Goal: Information Seeking & Learning: Learn about a topic

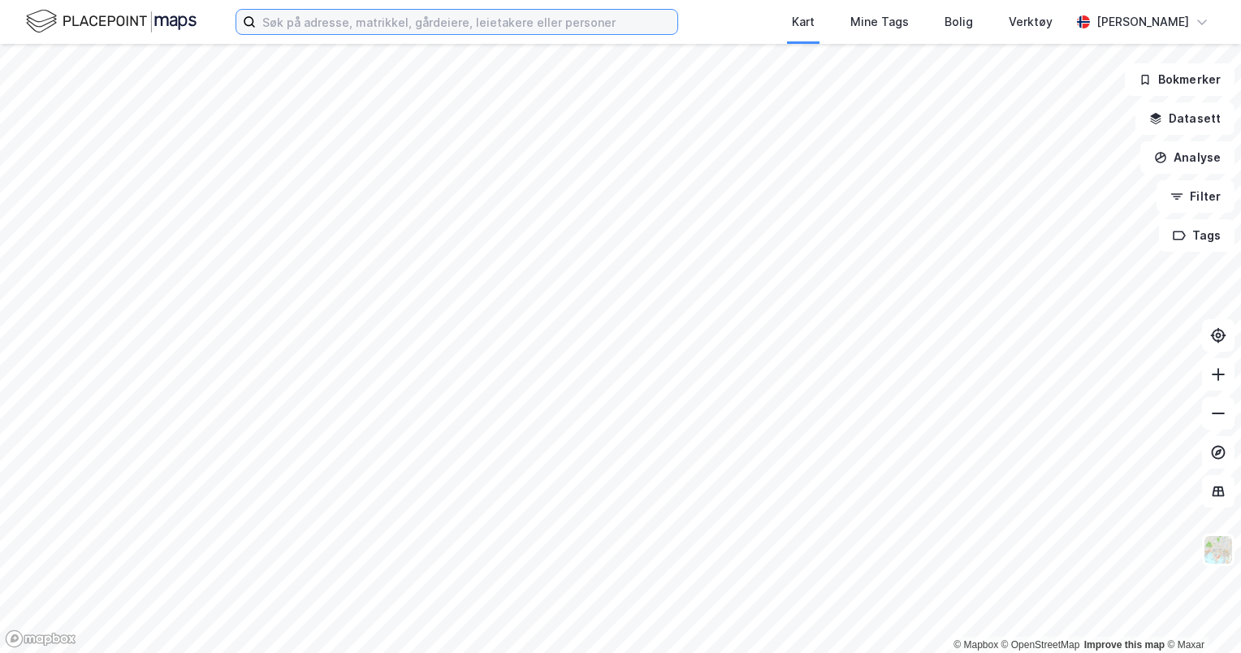
click at [439, 28] on input at bounding box center [466, 22] width 421 height 24
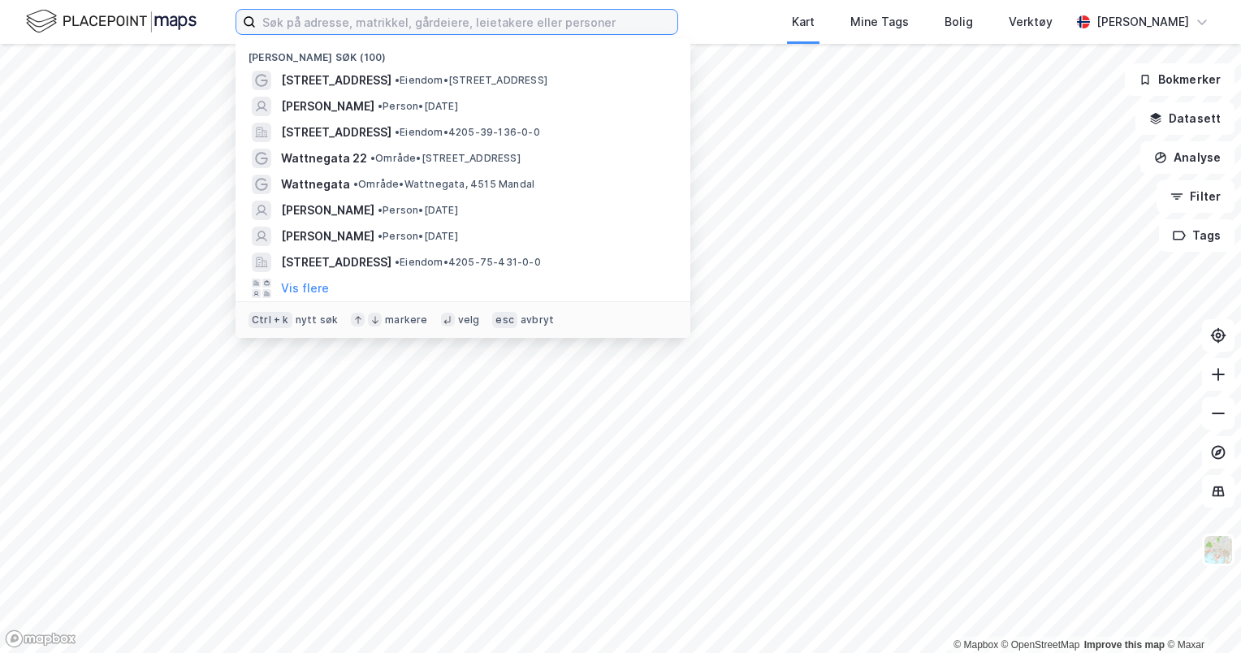
paste input "[STREET_ADDRESS]"
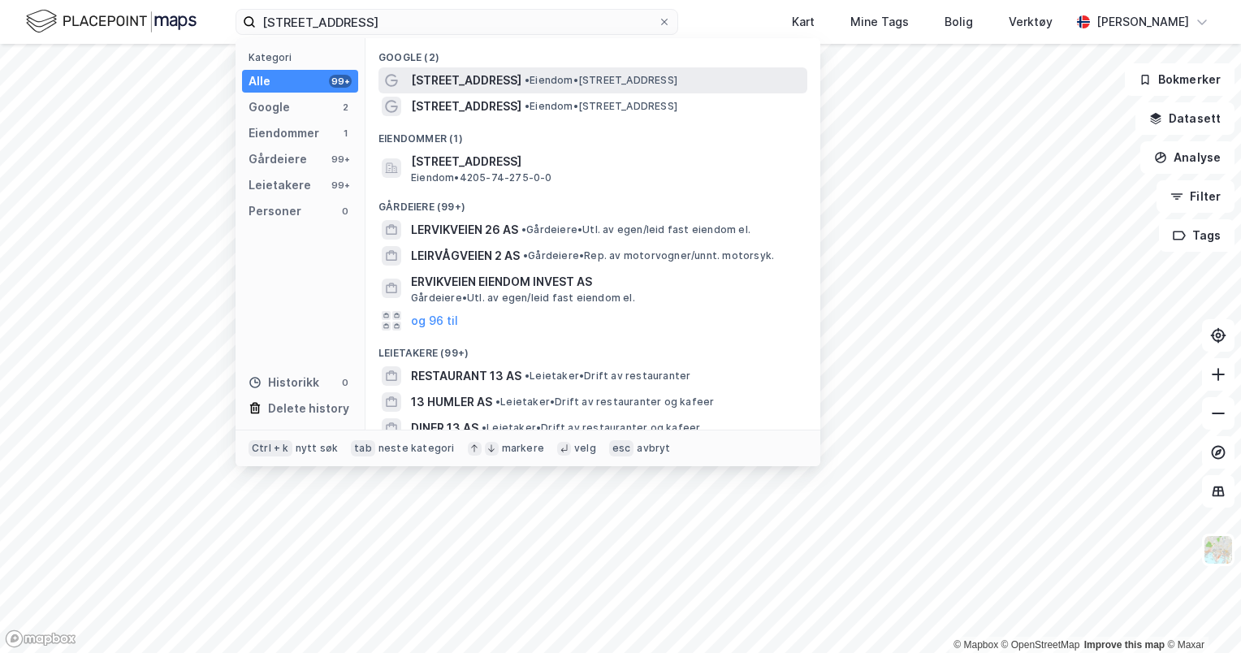
click at [566, 71] on div "[STREET_ADDRESS] • Eiendom • [STREET_ADDRESS]" at bounding box center [607, 80] width 393 height 19
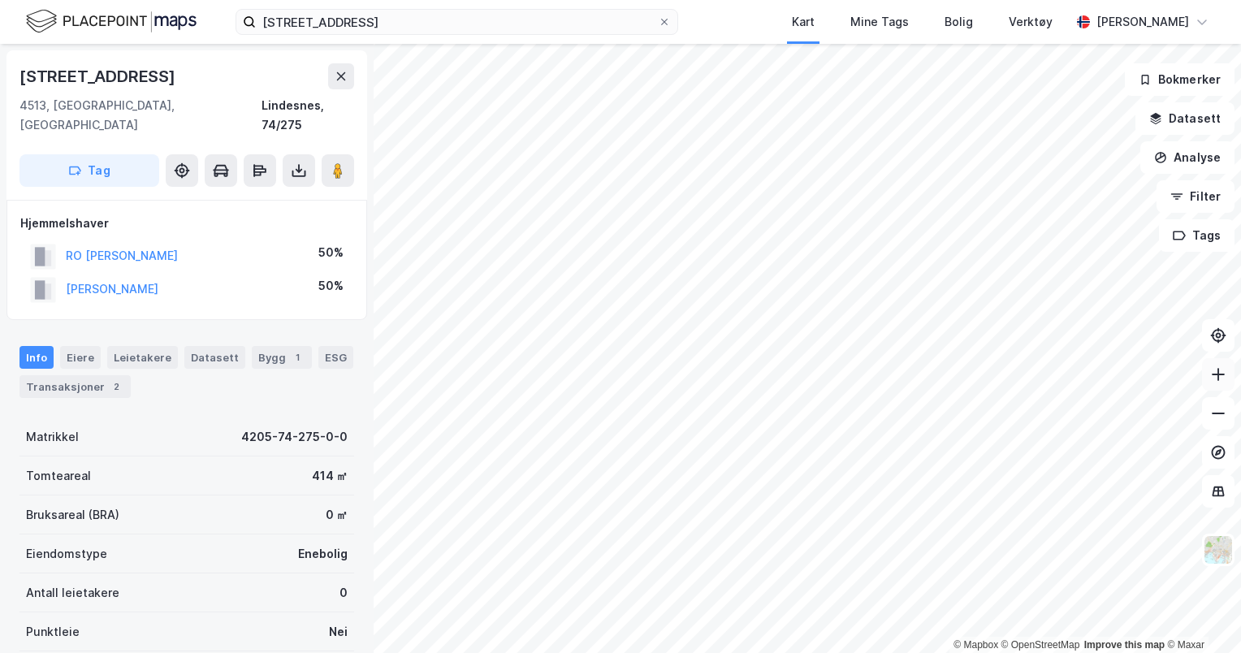
click at [1214, 378] on icon at bounding box center [1218, 374] width 16 height 16
click at [87, 375] on div "Transaksjoner 2" at bounding box center [74, 386] width 111 height 23
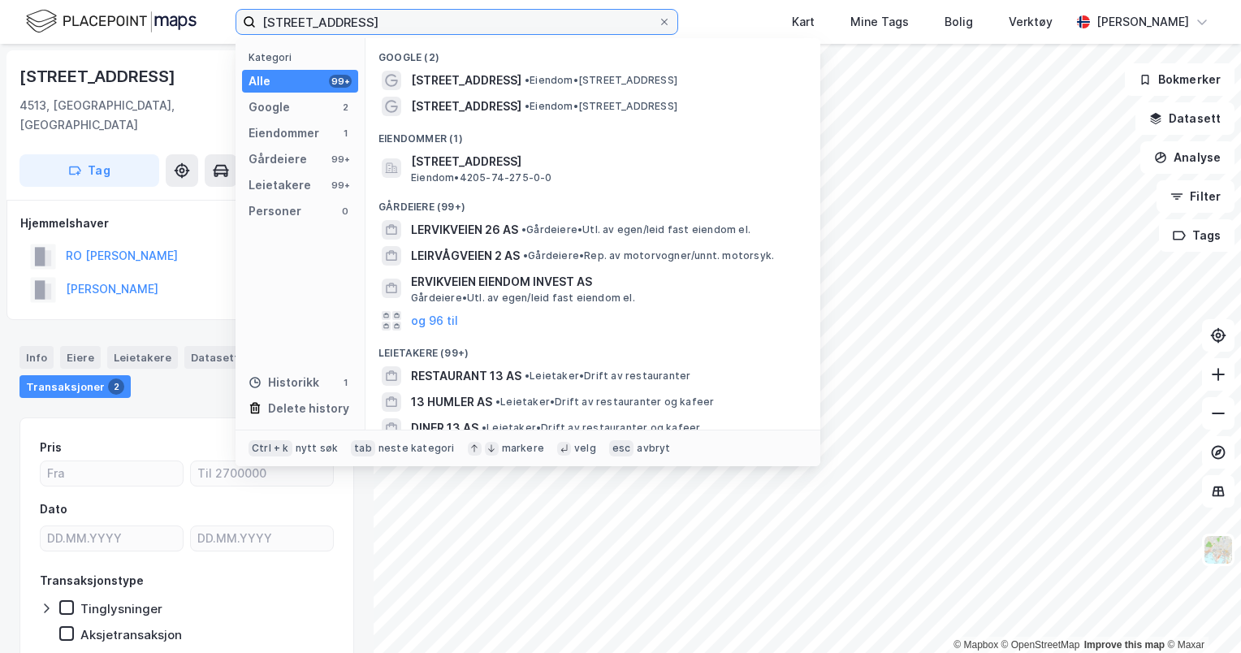
drag, startPoint x: 362, startPoint y: 19, endPoint x: 256, endPoint y: 15, distance: 106.4
click at [256, 15] on input "[STREET_ADDRESS]" at bounding box center [457, 22] width 402 height 24
drag, startPoint x: 360, startPoint y: 23, endPoint x: 259, endPoint y: 21, distance: 100.7
click at [259, 21] on input "[STREET_ADDRESS]" at bounding box center [457, 22] width 402 height 24
drag, startPoint x: 358, startPoint y: 29, endPoint x: 253, endPoint y: 26, distance: 104.8
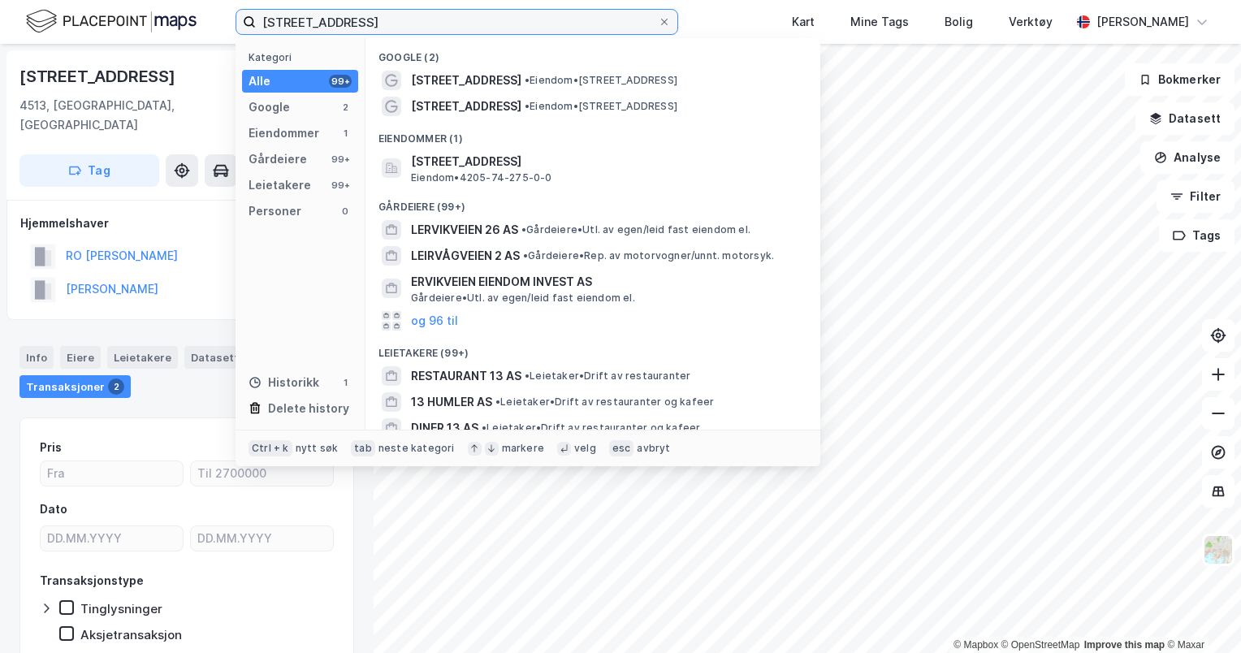
click at [253, 26] on label "[STREET_ADDRESS]" at bounding box center [456, 22] width 442 height 26
paste input "Ronatunet 9"
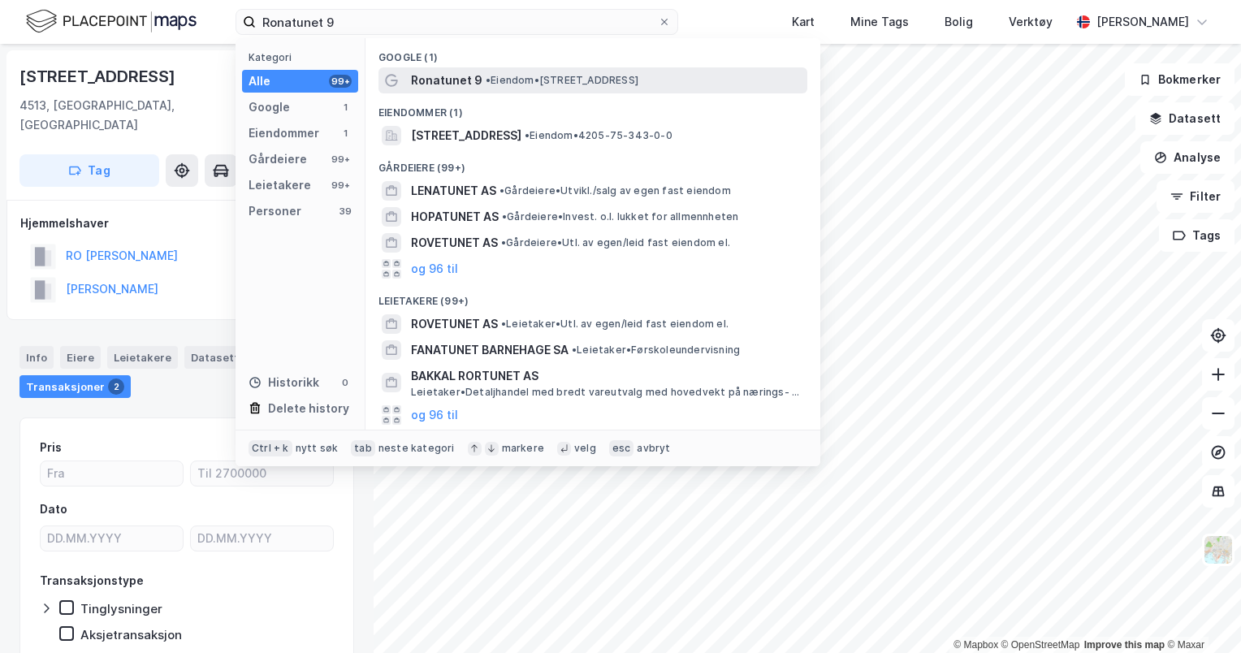
click at [523, 84] on span "• Eiendom • [STREET_ADDRESS]" at bounding box center [561, 80] width 153 height 13
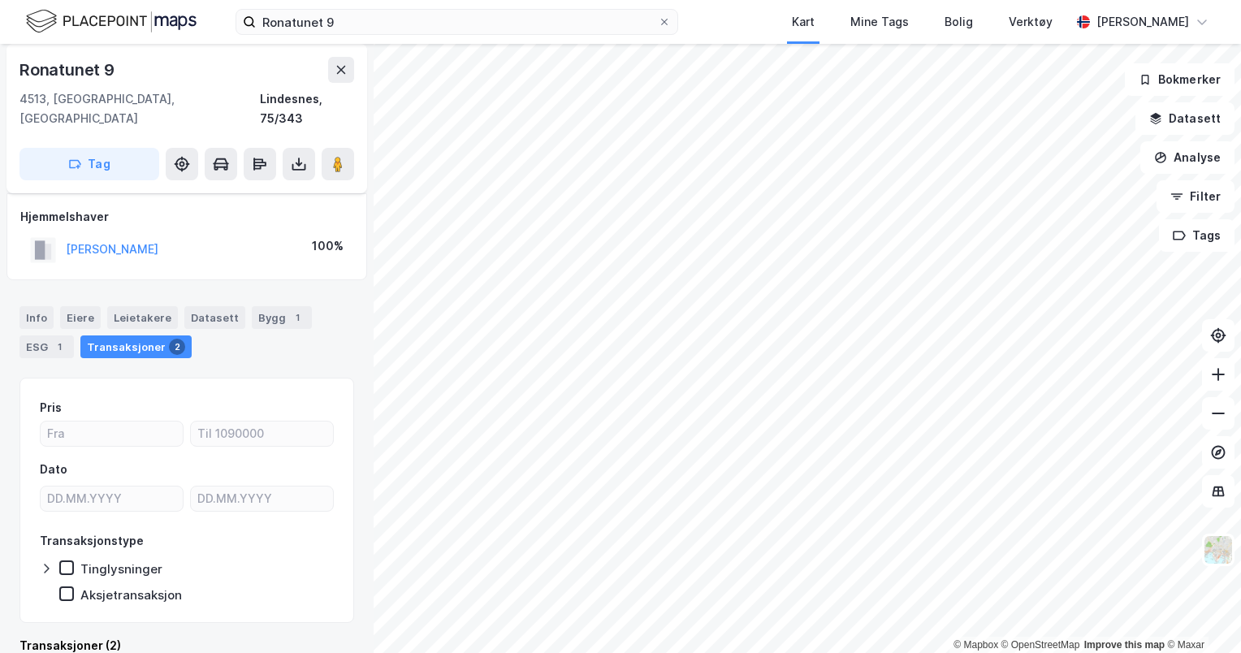
scroll to position [5, 0]
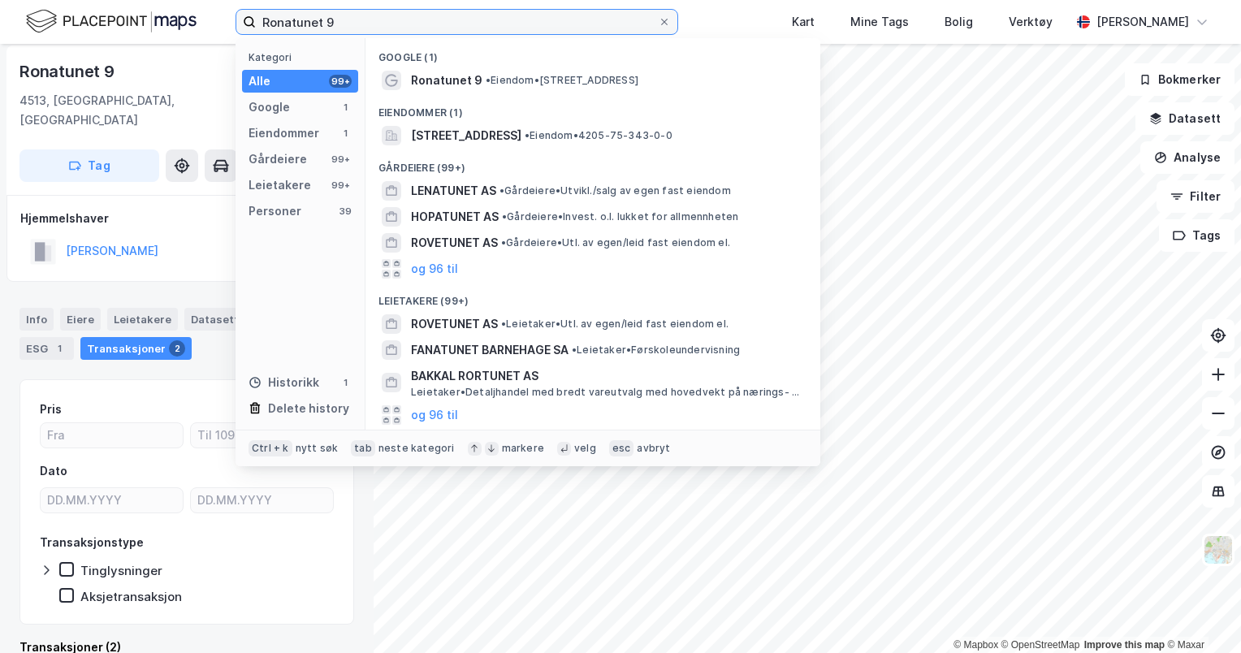
drag, startPoint x: 366, startPoint y: 27, endPoint x: 244, endPoint y: 21, distance: 121.9
click at [244, 21] on label "Ronatunet 9" at bounding box center [456, 22] width 442 height 26
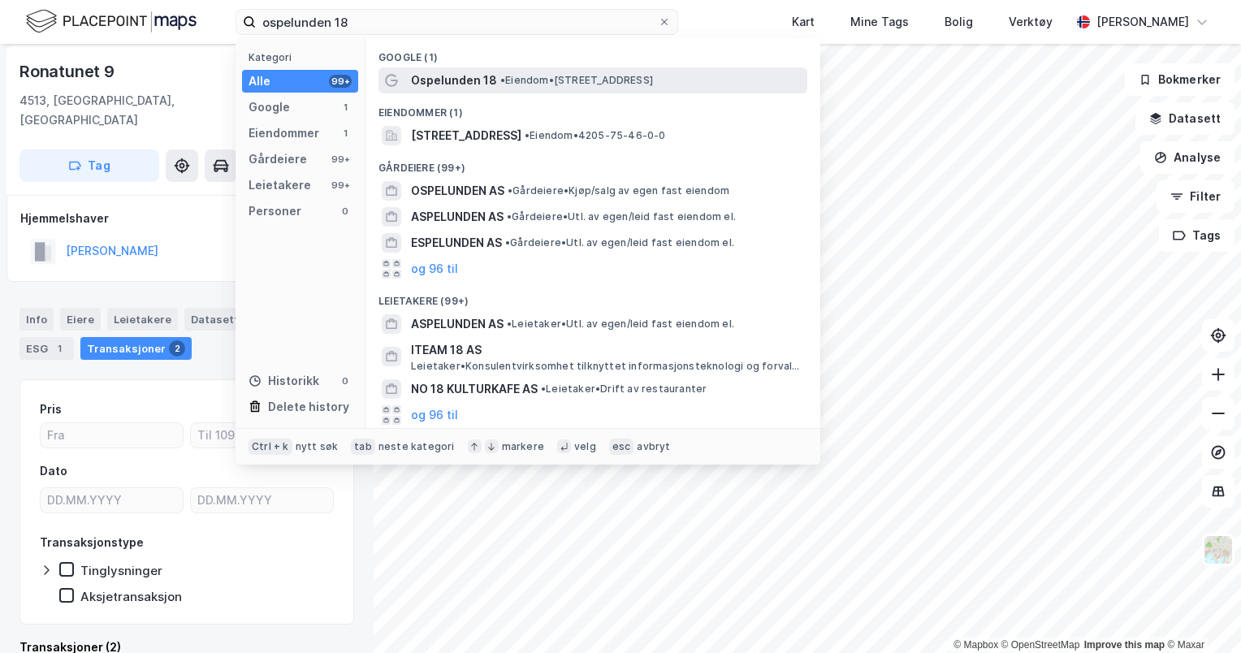
click at [511, 77] on span "• Eiendom • [STREET_ADDRESS]" at bounding box center [576, 80] width 153 height 13
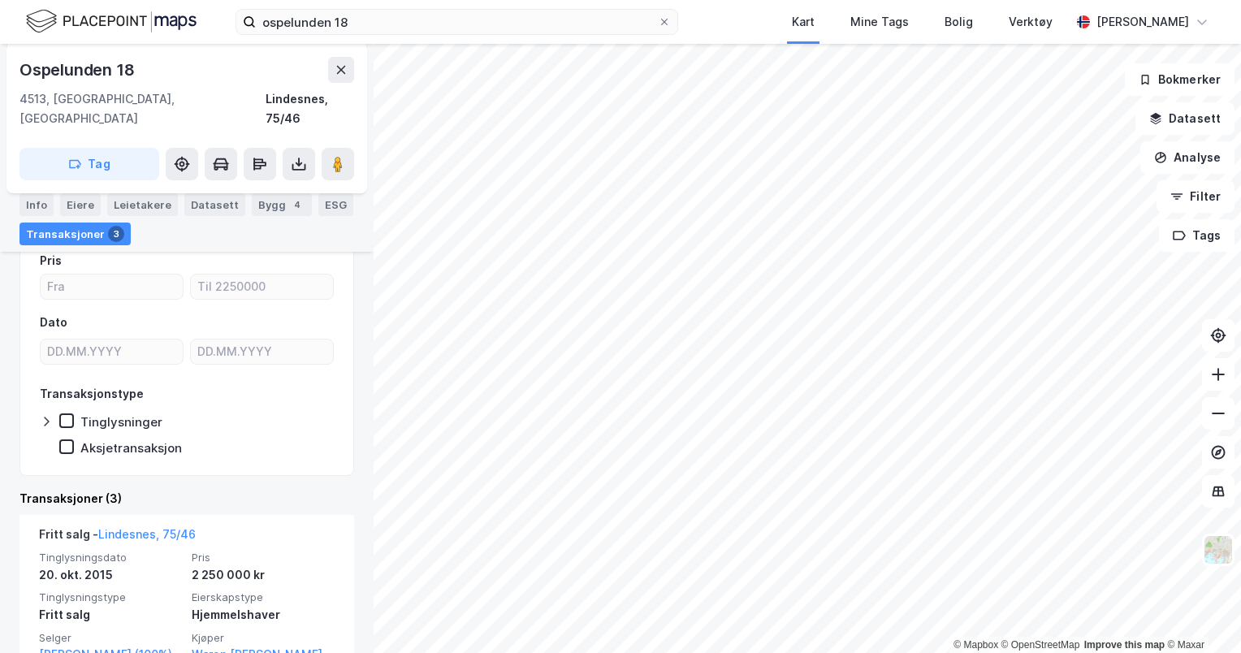
scroll to position [183, 0]
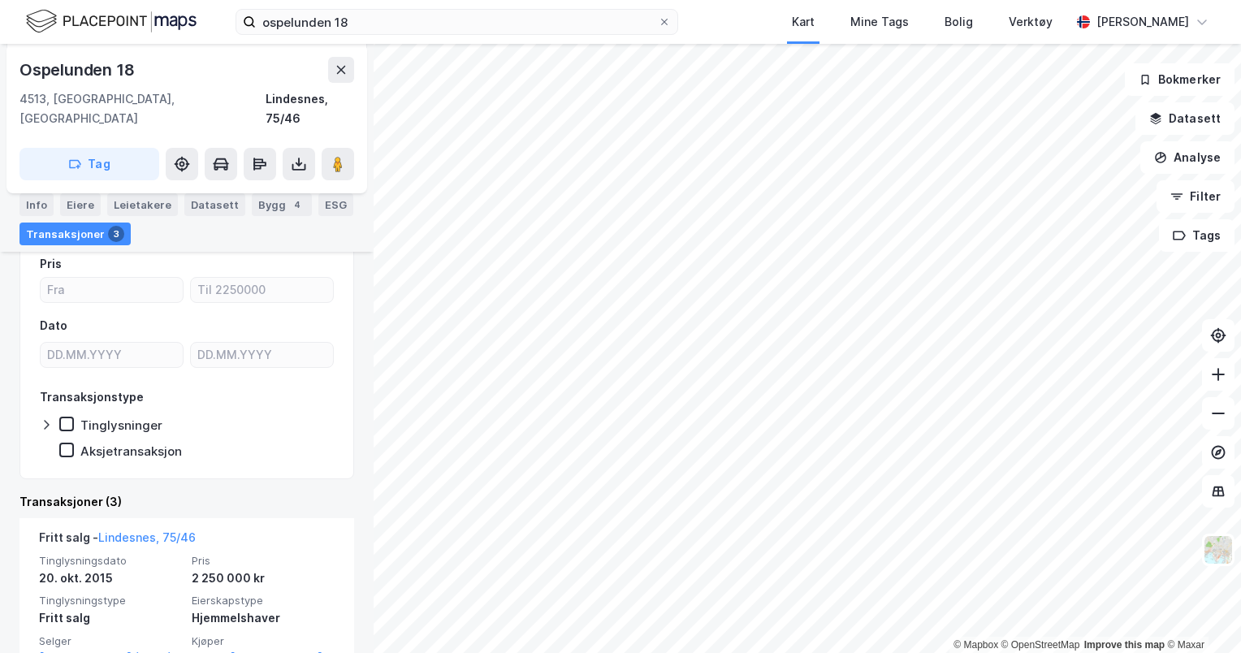
click at [408, 42] on div "ospelunden 18 Kart Mine Tags Bolig Verktøy [PERSON_NAME]" at bounding box center [620, 22] width 1241 height 44
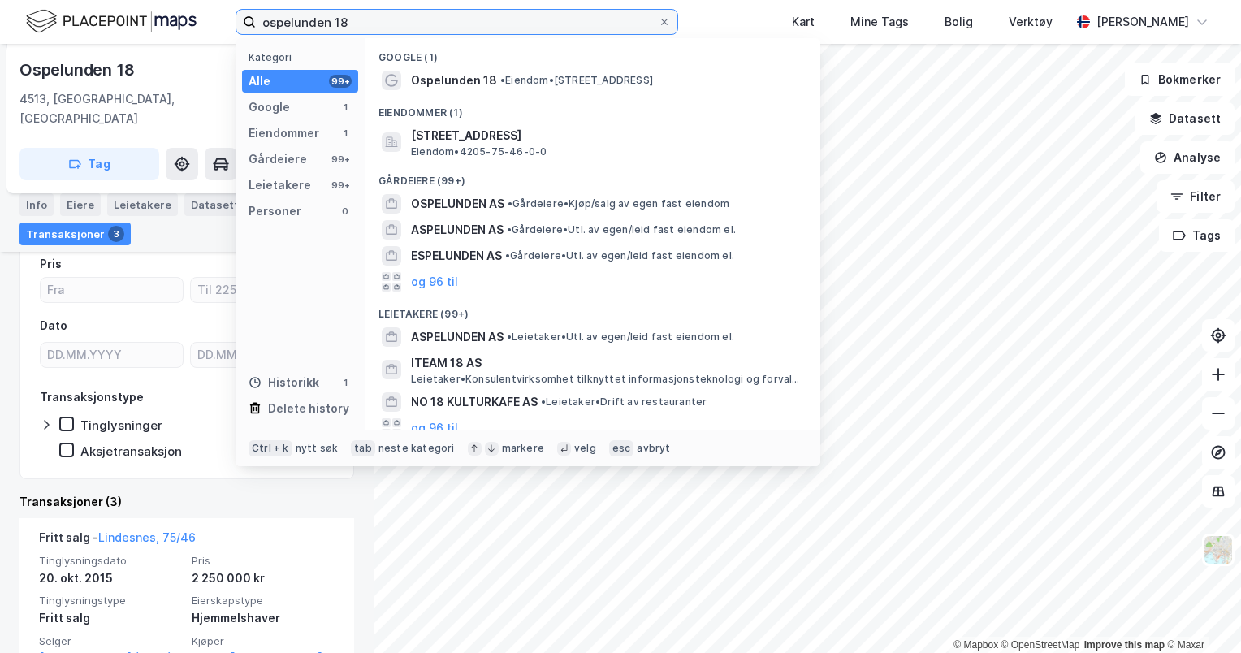
drag, startPoint x: 384, startPoint y: 32, endPoint x: 227, endPoint y: 28, distance: 156.7
click at [227, 28] on div "ospelunden 18 Kategori Alle 99+ Google 1 Eiendommer 1 Gårdeiere 99+ Leietakere …" at bounding box center [620, 22] width 1241 height 44
paste input "[STREET_ADDRESS]"
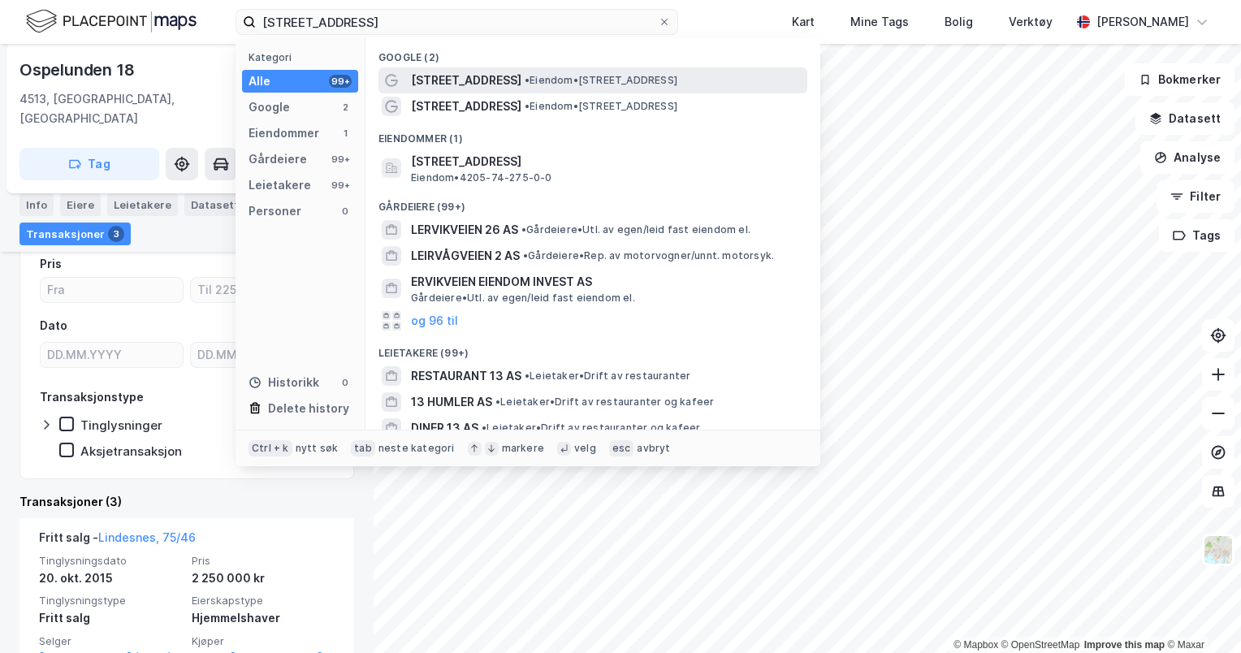
click at [576, 74] on span "• Eiendom • [STREET_ADDRESS]" at bounding box center [600, 80] width 153 height 13
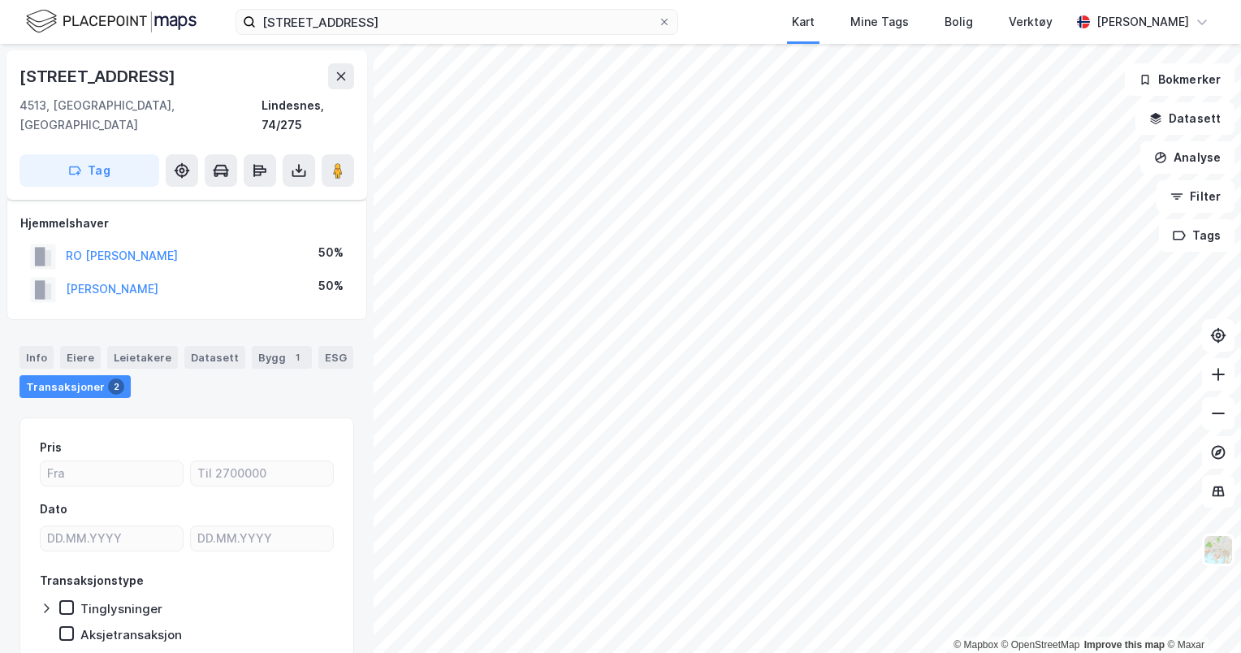
scroll to position [48, 0]
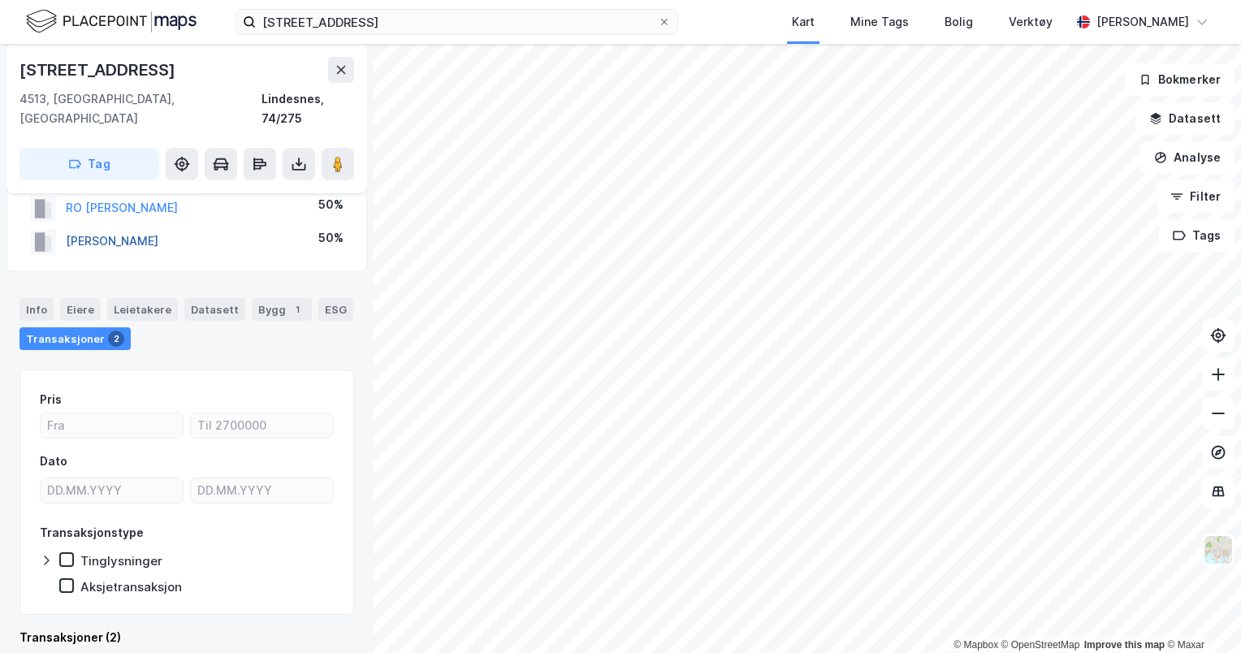
click at [0, 0] on button "[PERSON_NAME]" at bounding box center [0, 0] width 0 height 0
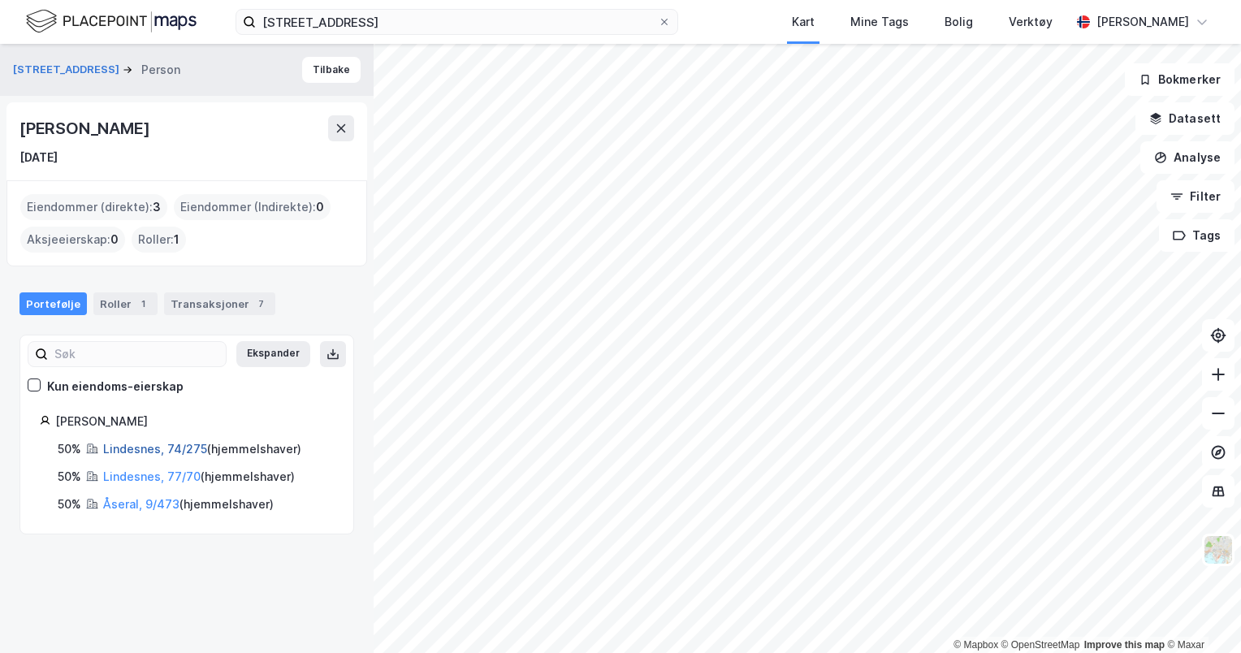
click at [143, 454] on link "Lindesnes, 74/275" at bounding box center [155, 449] width 104 height 14
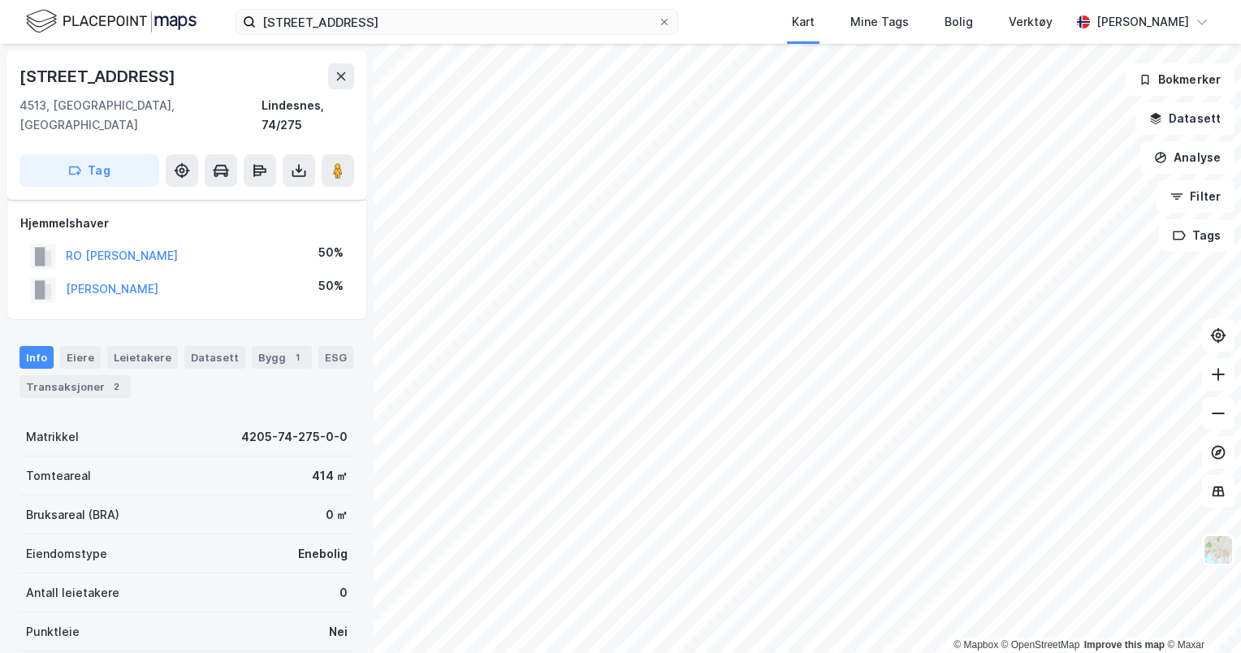
scroll to position [48, 0]
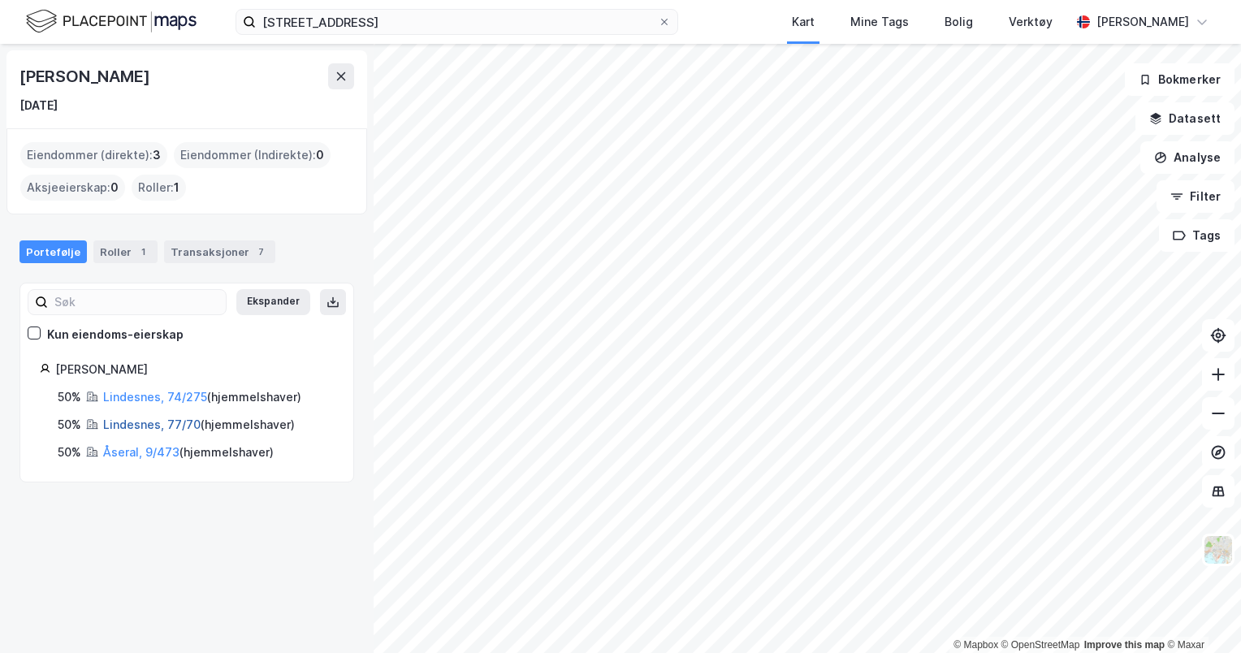
click at [155, 419] on link "Lindesnes, 77/70" at bounding box center [151, 424] width 97 height 14
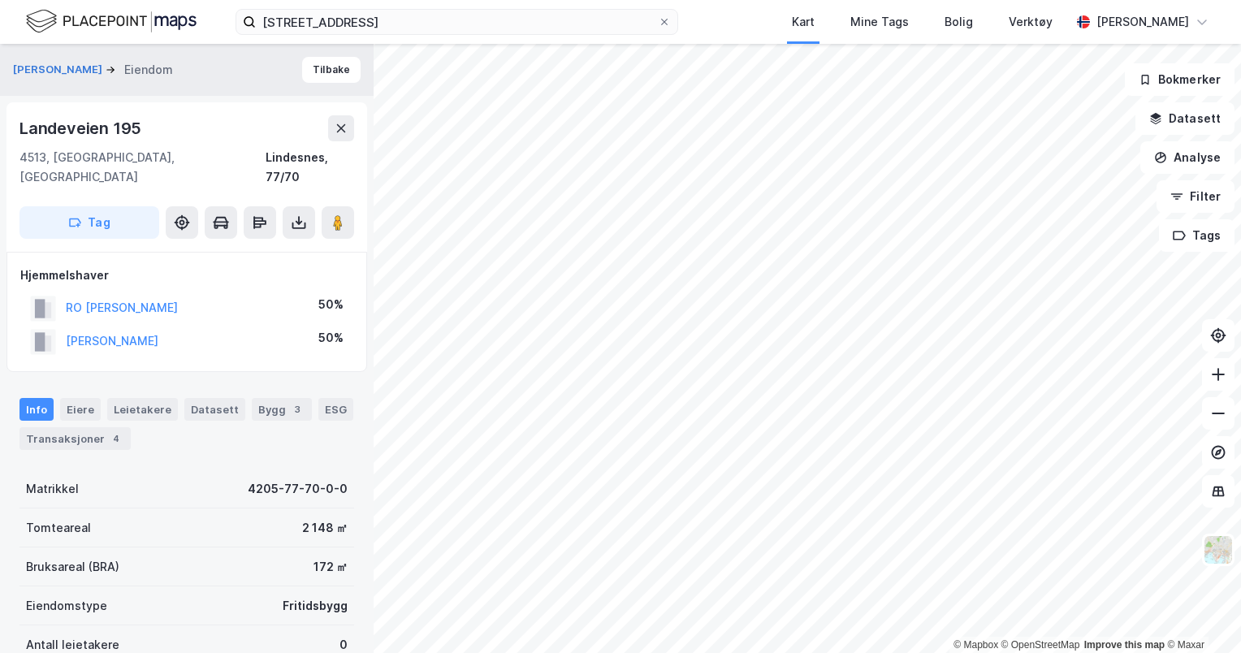
scroll to position [48, 0]
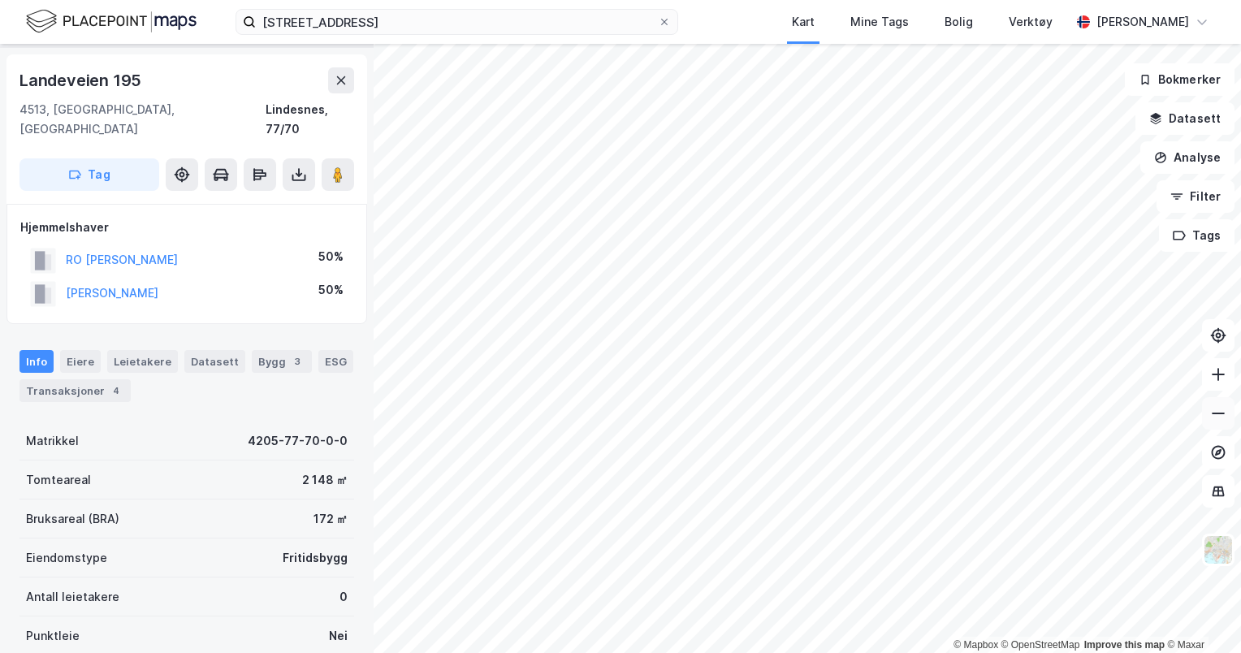
click at [1211, 414] on icon at bounding box center [1218, 413] width 16 height 16
click at [1208, 373] on button at bounding box center [1218, 374] width 32 height 32
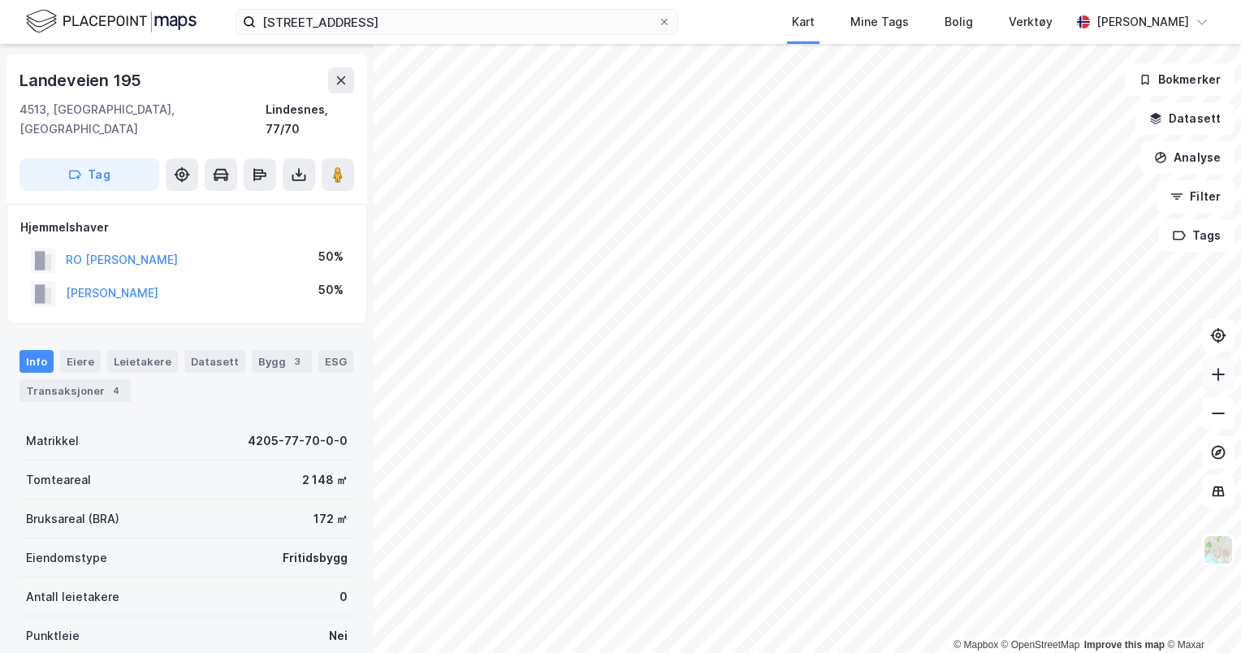
click at [1208, 373] on button at bounding box center [1218, 374] width 32 height 32
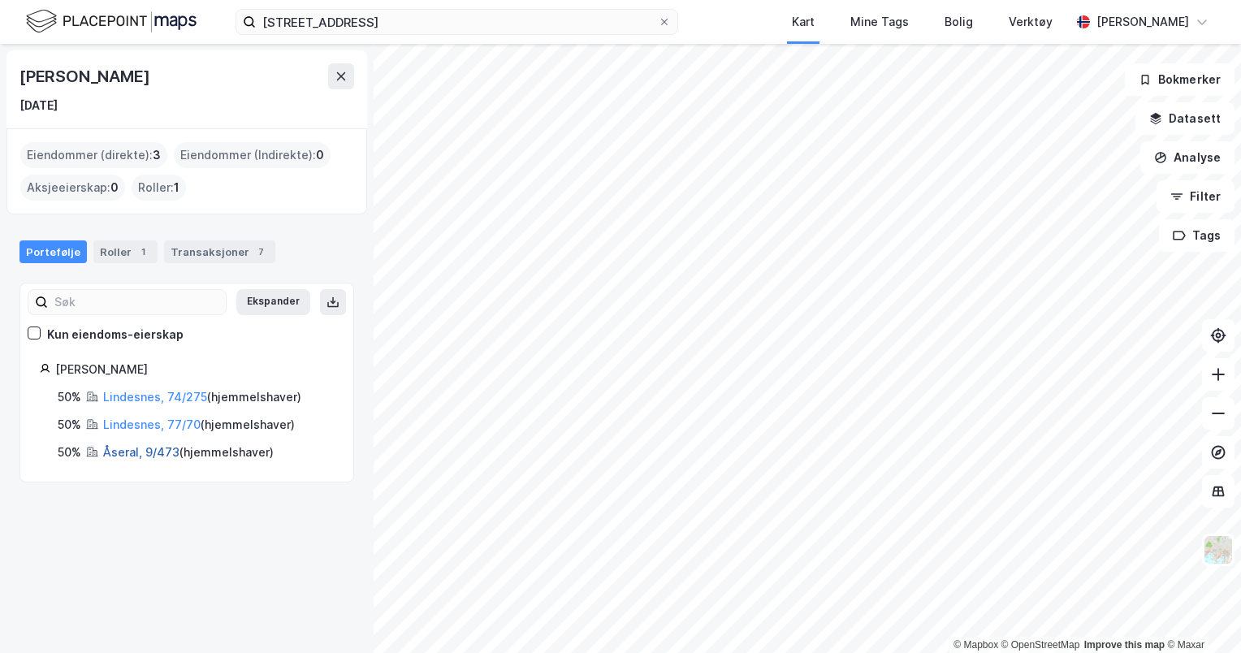
click at [140, 451] on link "Åseral, 9/473" at bounding box center [141, 452] width 76 height 14
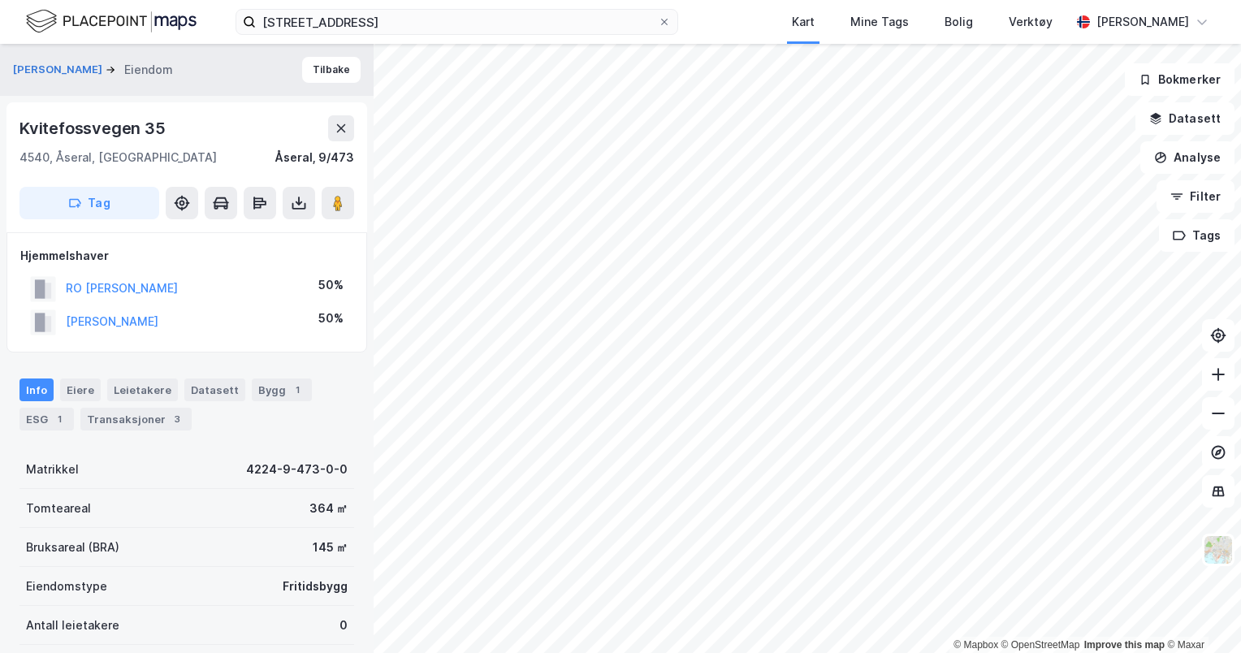
scroll to position [48, 0]
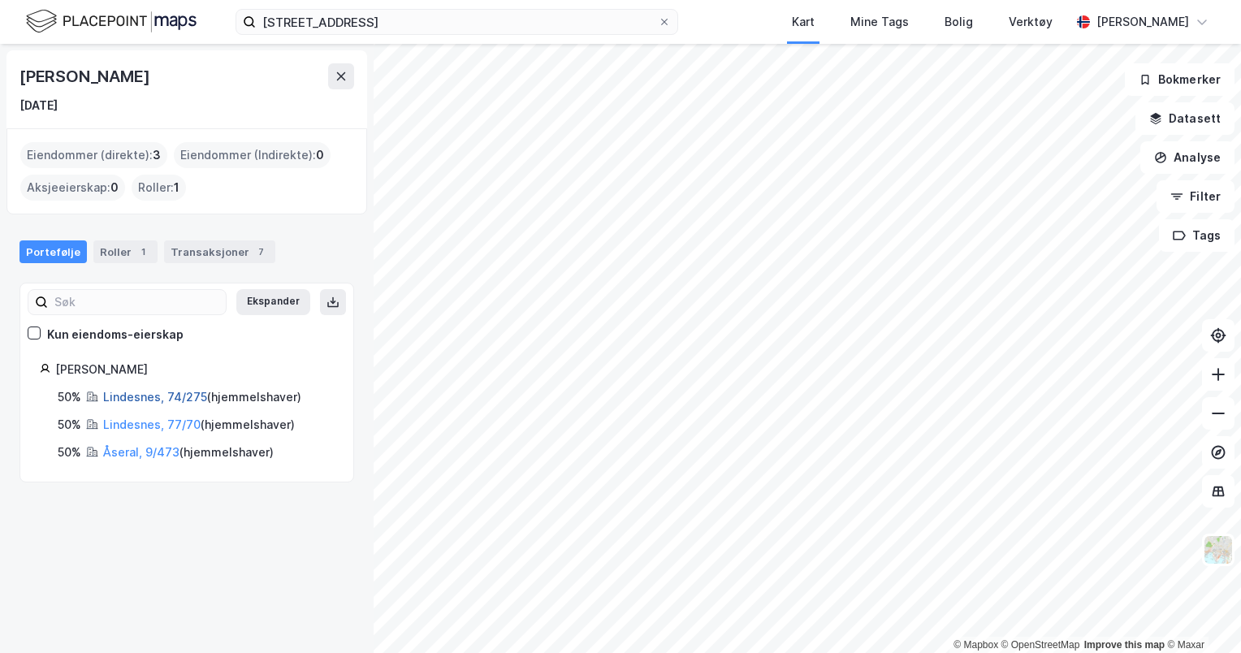
click at [185, 393] on link "Lindesnes, 74/275" at bounding box center [155, 397] width 104 height 14
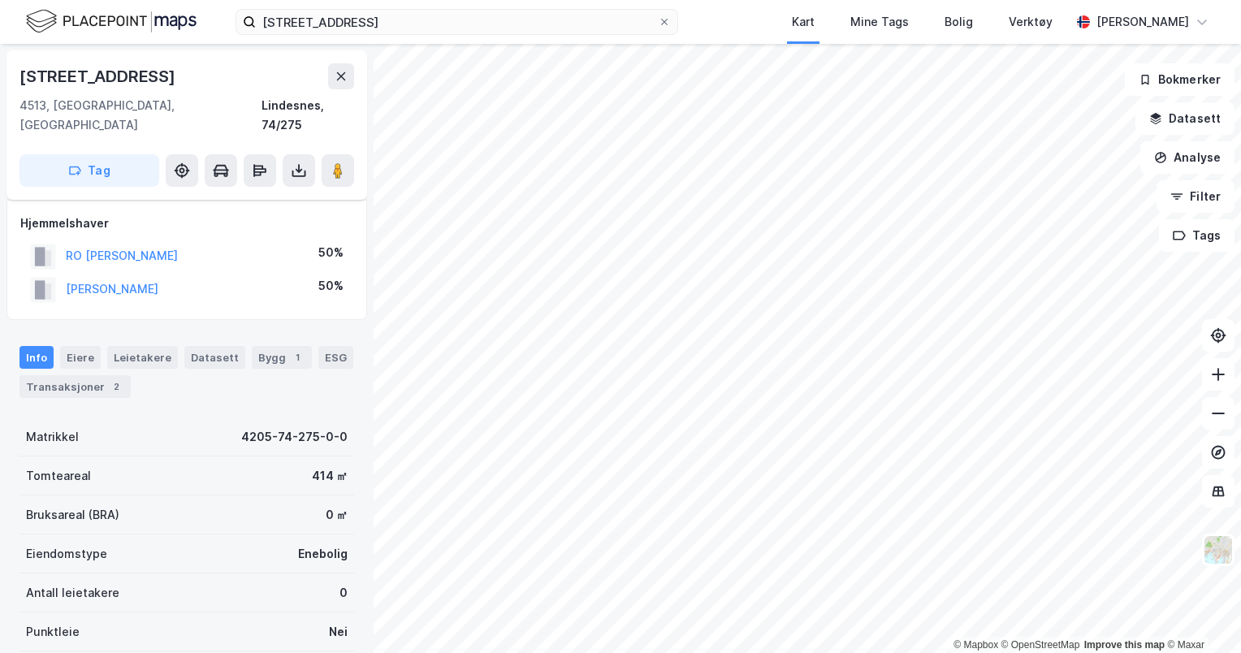
scroll to position [48, 0]
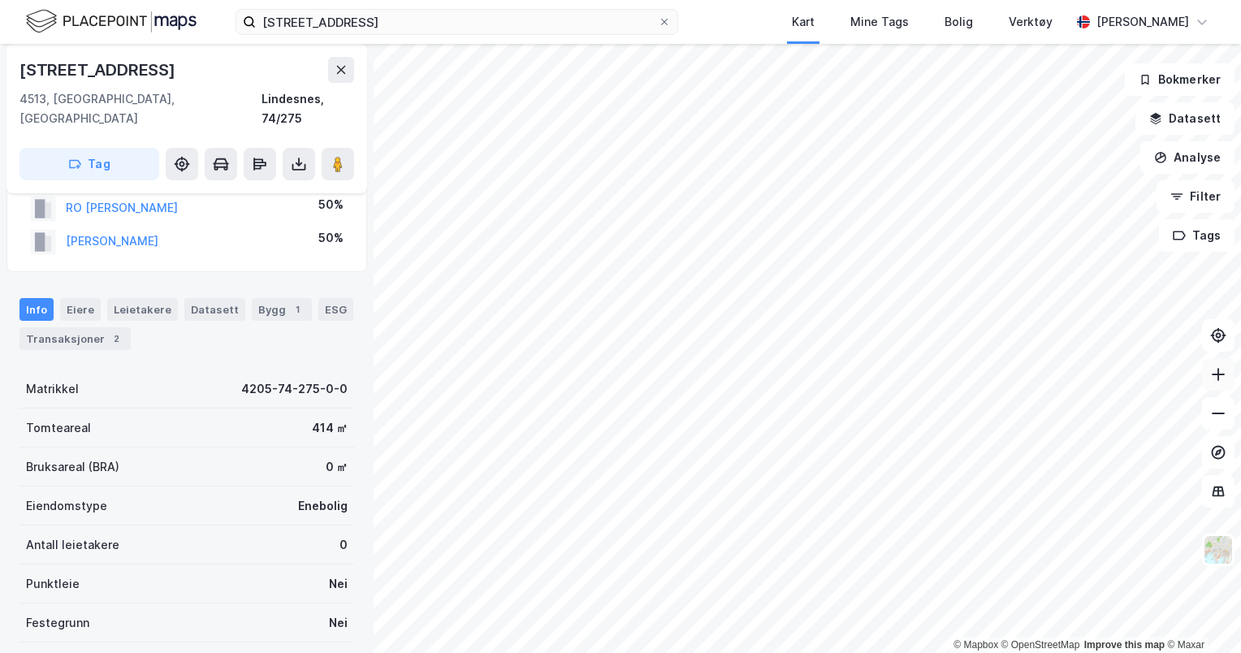
click at [1218, 383] on button at bounding box center [1218, 374] width 32 height 32
click at [371, 6] on div "Leirvikveien 13 Kart Mine Tags Bolig Verktøy [PERSON_NAME]" at bounding box center [620, 22] width 1241 height 44
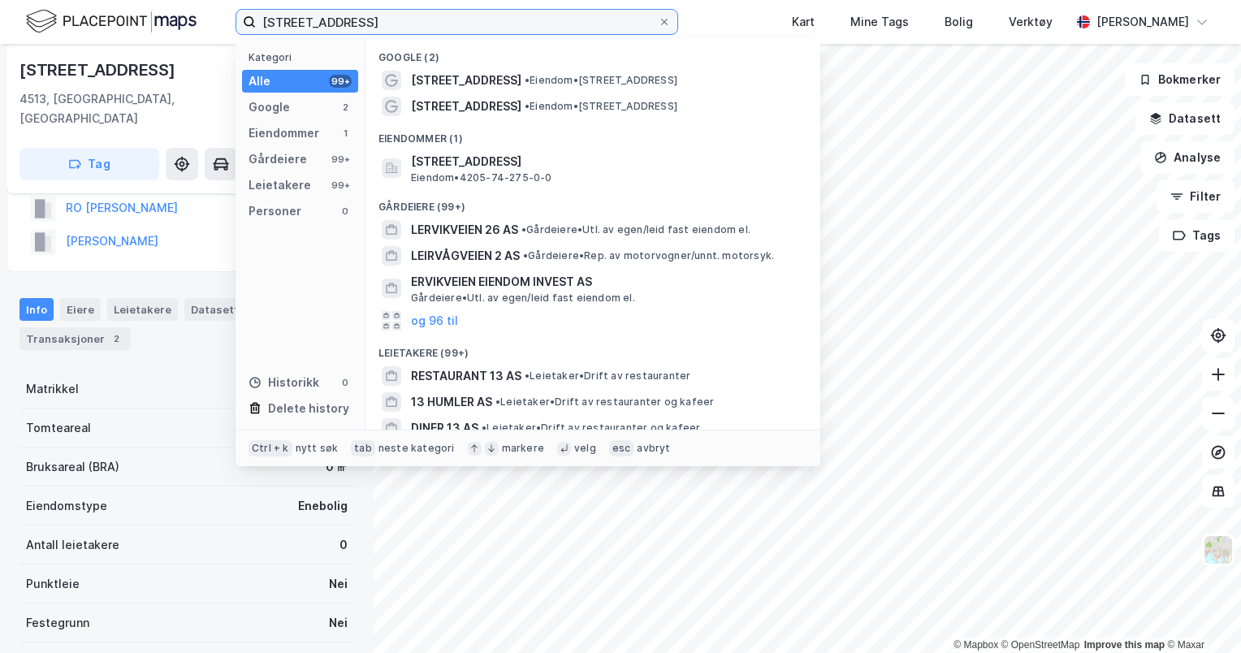
drag, startPoint x: 366, startPoint y: 17, endPoint x: 176, endPoint y: 14, distance: 190.0
click at [176, 14] on div "Leirvikveien 13 Kategori Alle 99+ Google 2 Eiendommer 1 Gårdeiere 99+ Leietaker…" at bounding box center [620, 22] width 1241 height 44
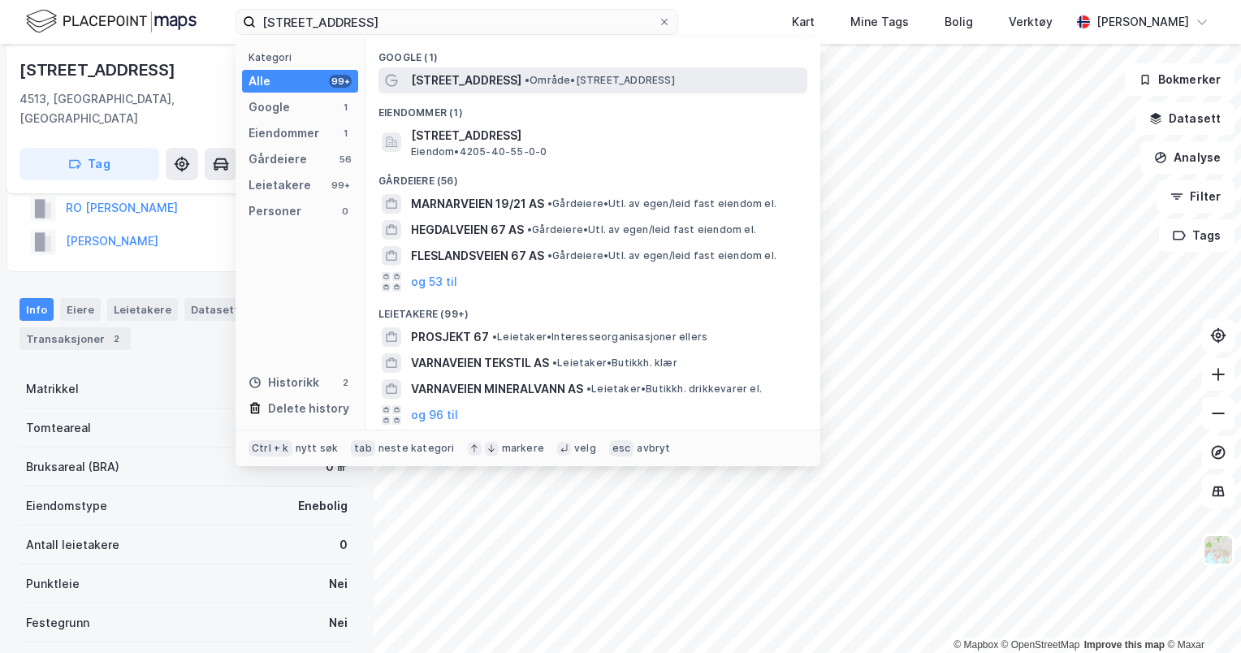
click at [482, 78] on span "[STREET_ADDRESS]" at bounding box center [466, 80] width 110 height 19
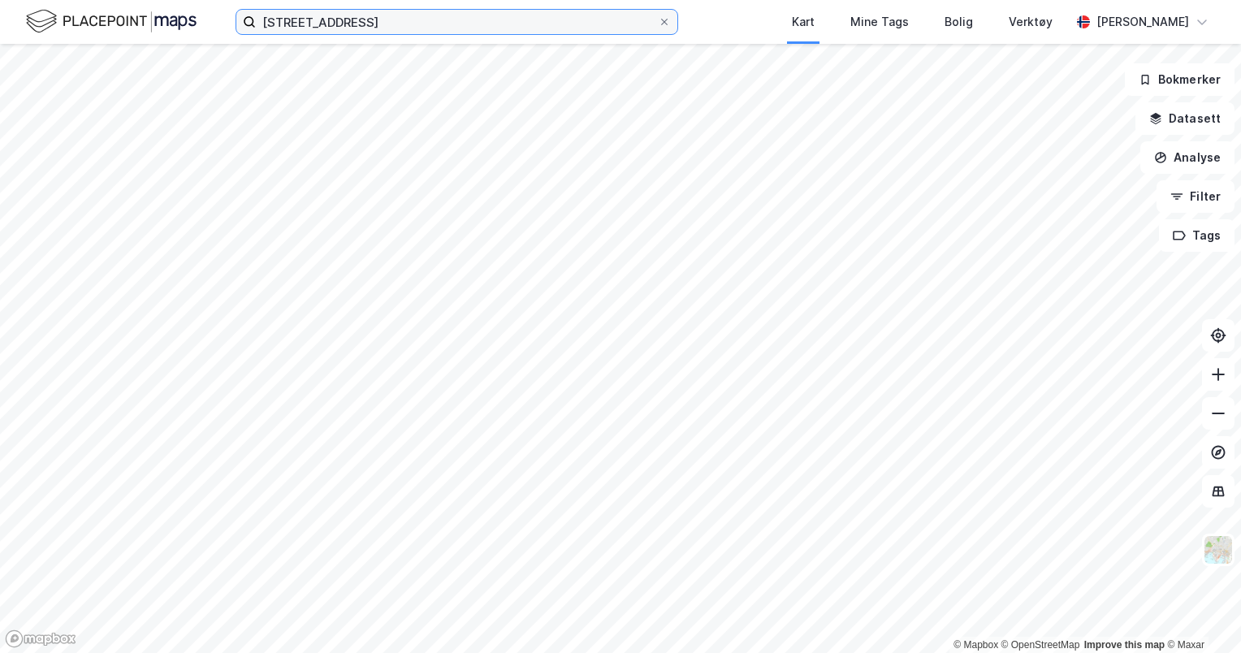
click at [438, 30] on input "[STREET_ADDRESS]" at bounding box center [457, 22] width 402 height 24
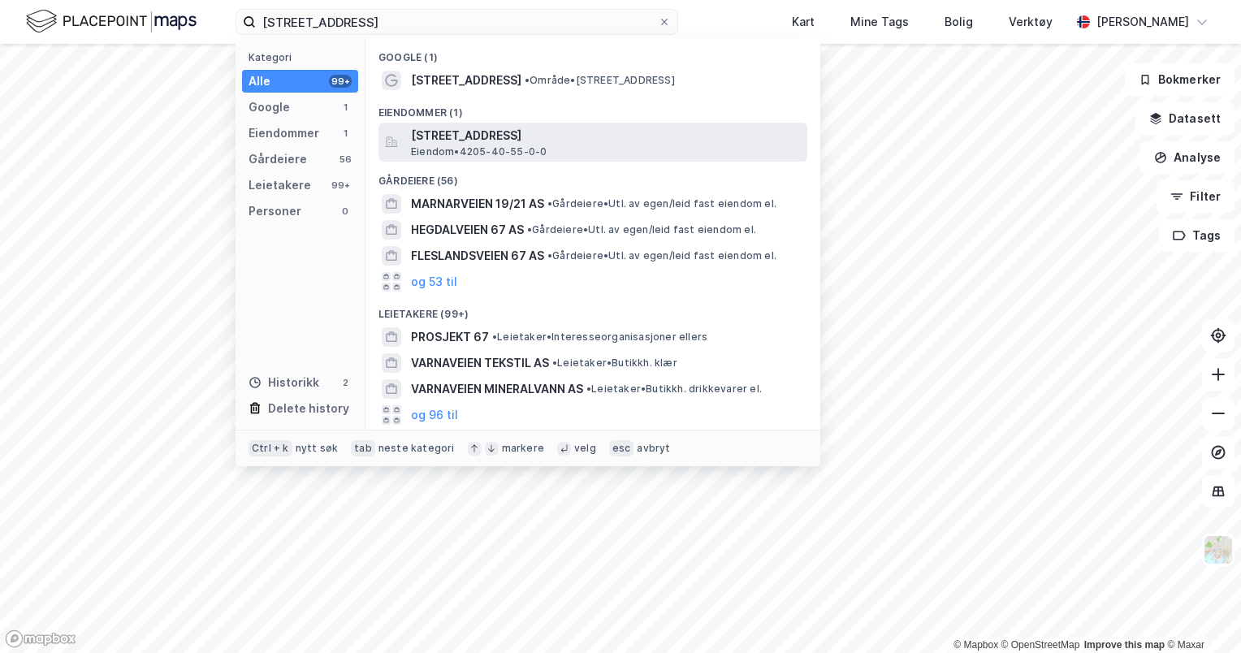
click at [463, 133] on span "[STREET_ADDRESS]" at bounding box center [606, 135] width 390 height 19
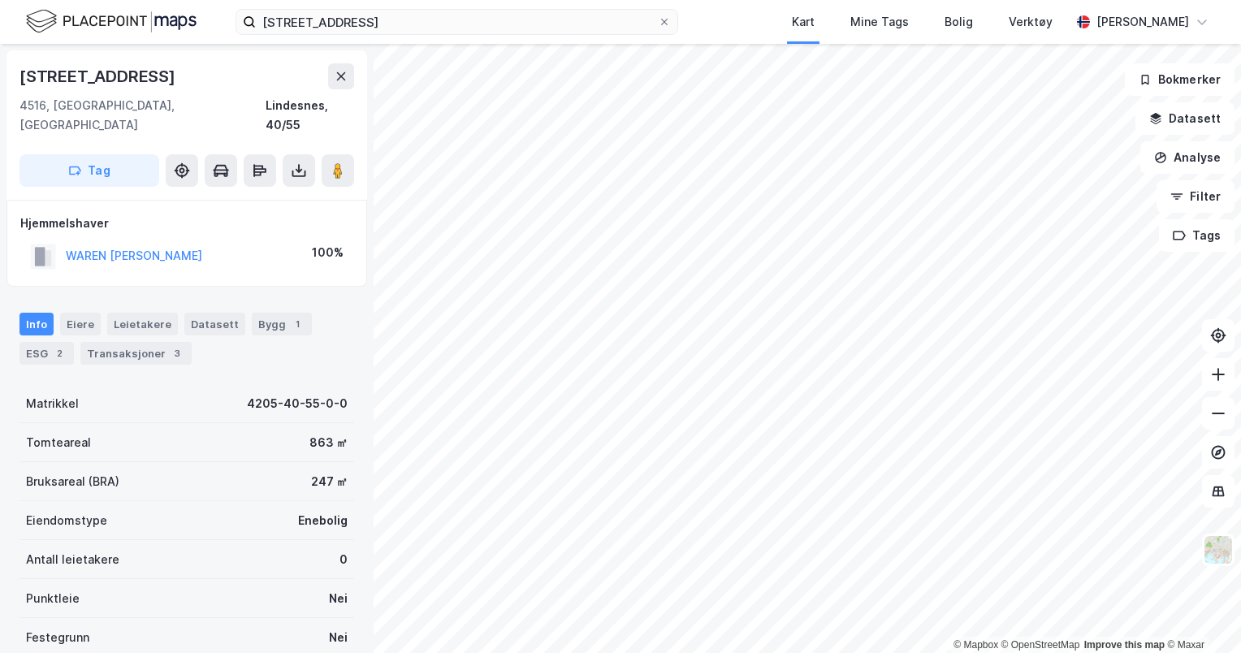
drag, startPoint x: 222, startPoint y: 239, endPoint x: 65, endPoint y: 250, distance: 157.9
click at [65, 250] on div "WAREN [PERSON_NAME] 100%" at bounding box center [186, 255] width 333 height 33
copy button "WAREN [PERSON_NAME]"
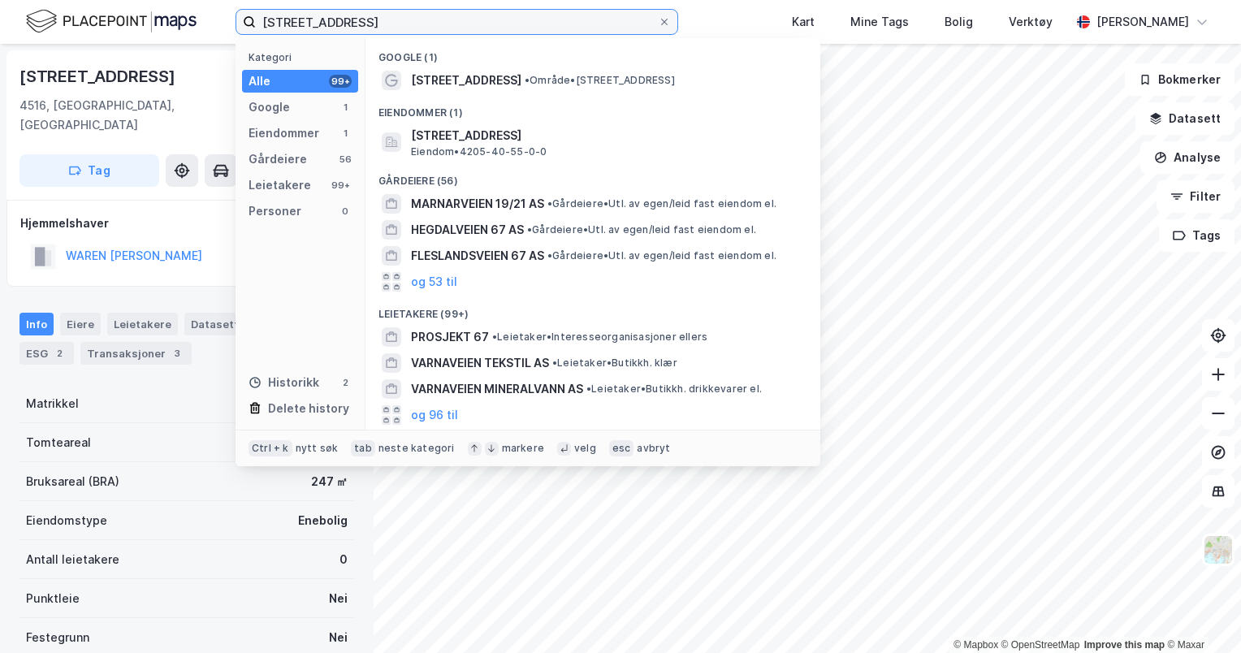
drag, startPoint x: 390, startPoint y: 26, endPoint x: 234, endPoint y: 23, distance: 155.9
click at [234, 23] on div "marnarveien 67 Kategori Alle 99+ Google 1 Eiendommer 1 Gårdeiere 56 Leietakere …" at bounding box center [620, 22] width 1241 height 44
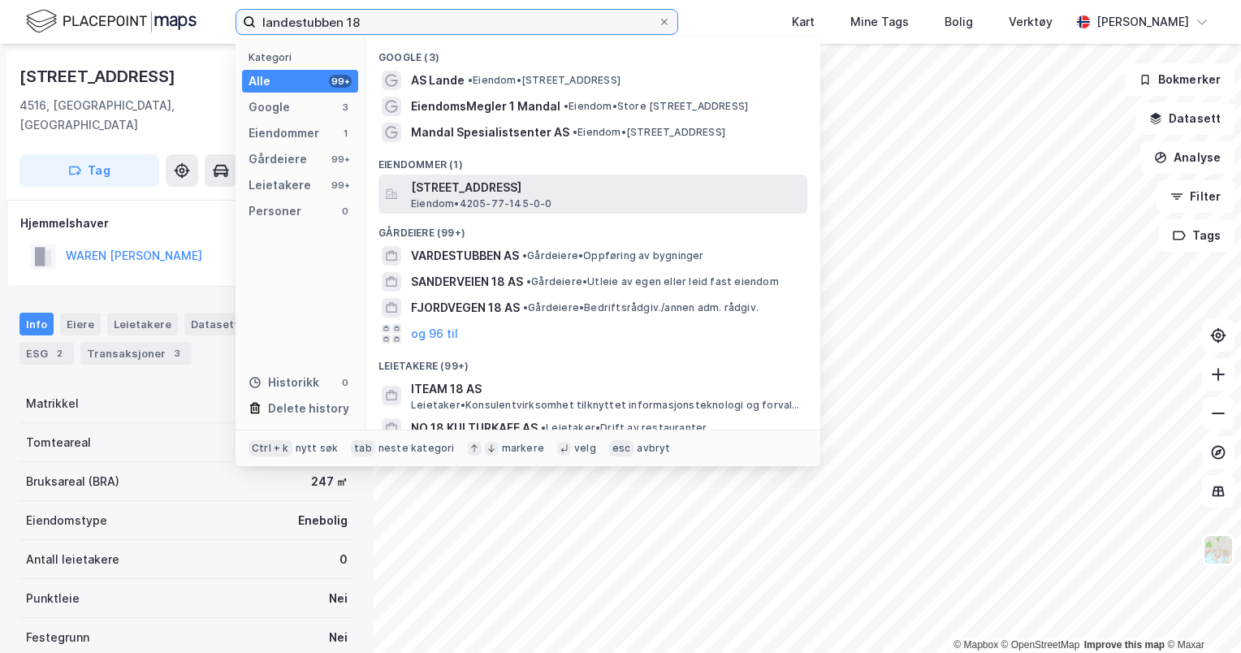
type input "landestubben 18"
click at [506, 190] on span "[STREET_ADDRESS]" at bounding box center [606, 187] width 390 height 19
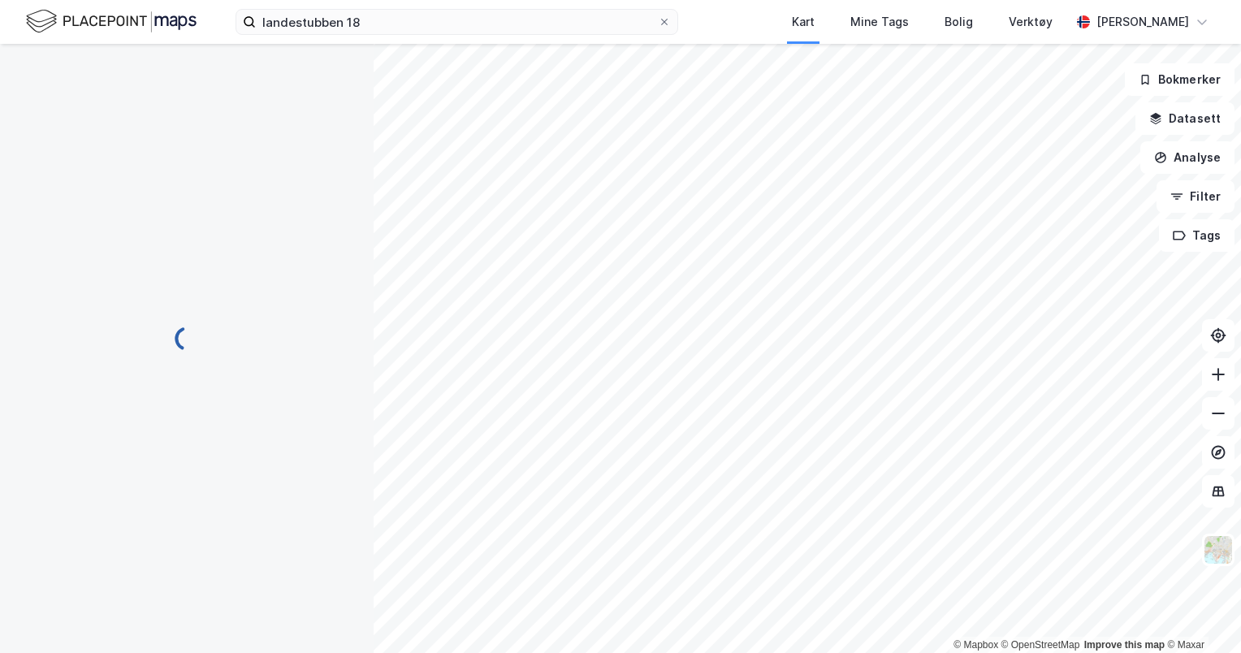
scroll to position [11, 0]
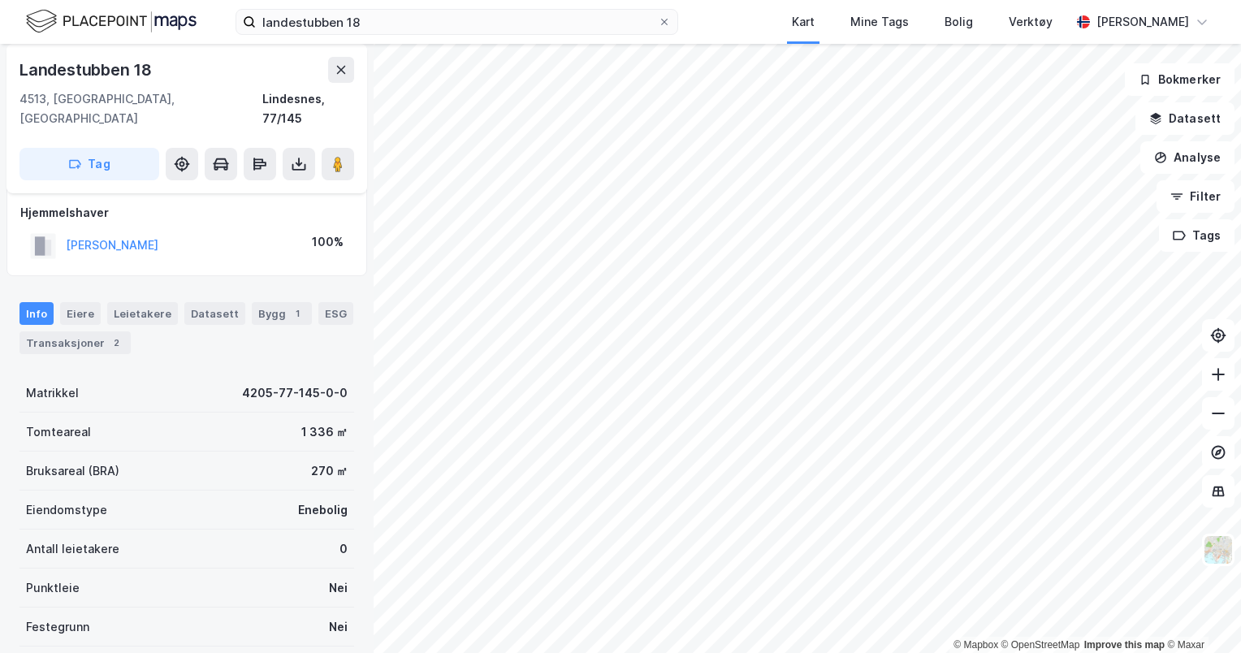
click at [121, 235] on div "[PERSON_NAME]" at bounding box center [112, 244] width 93 height 19
click at [0, 0] on button "[PERSON_NAME]" at bounding box center [0, 0] width 0 height 0
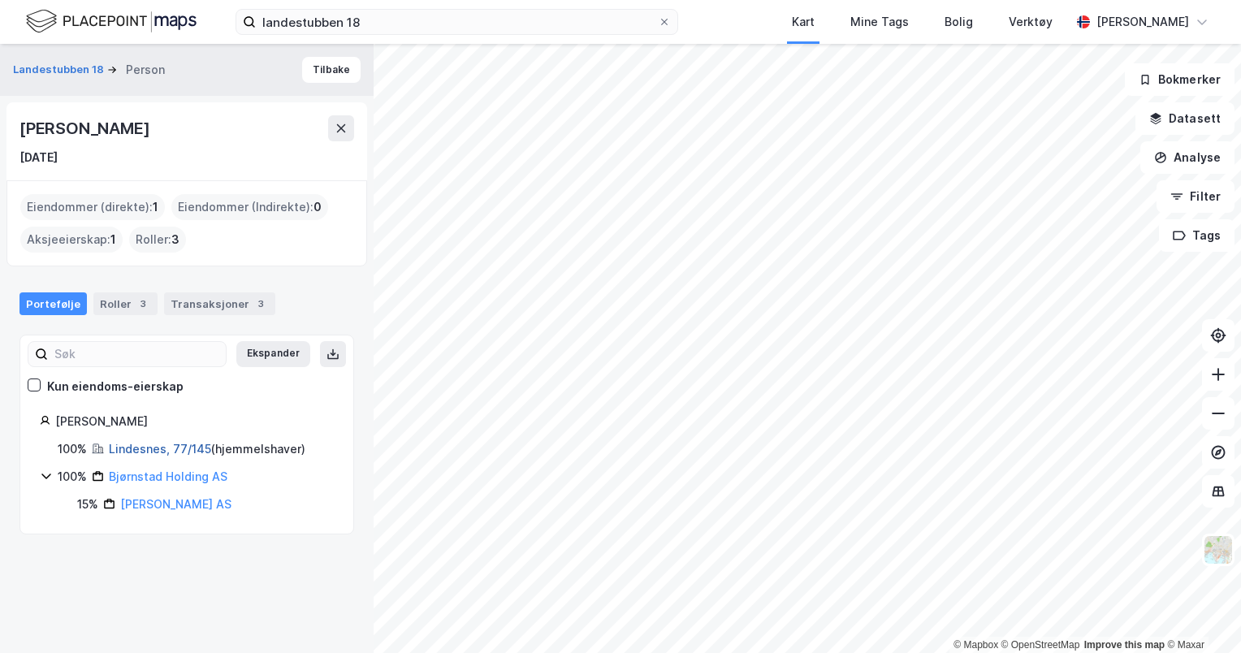
click at [169, 452] on link "Lindesnes, 77/145" at bounding box center [160, 449] width 102 height 14
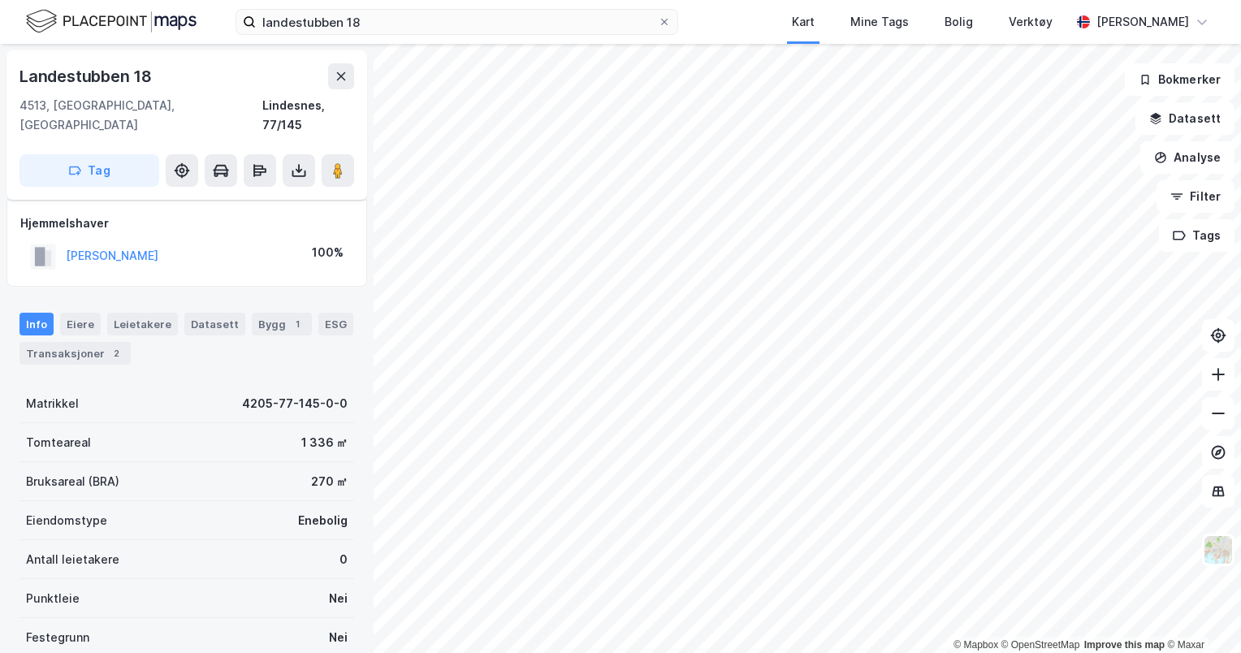
scroll to position [11, 0]
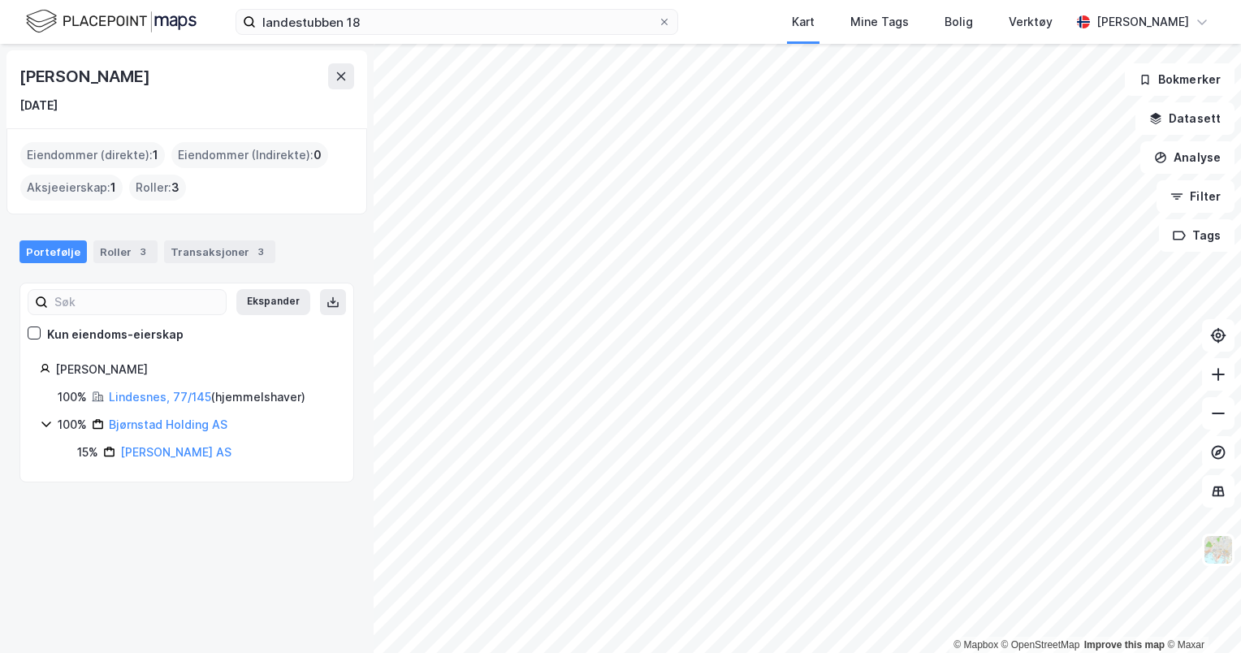
drag, startPoint x: 181, startPoint y: 81, endPoint x: 19, endPoint y: 81, distance: 161.6
click at [19, 81] on div "[PERSON_NAME]" at bounding box center [186, 76] width 334 height 26
copy div "[PERSON_NAME]"
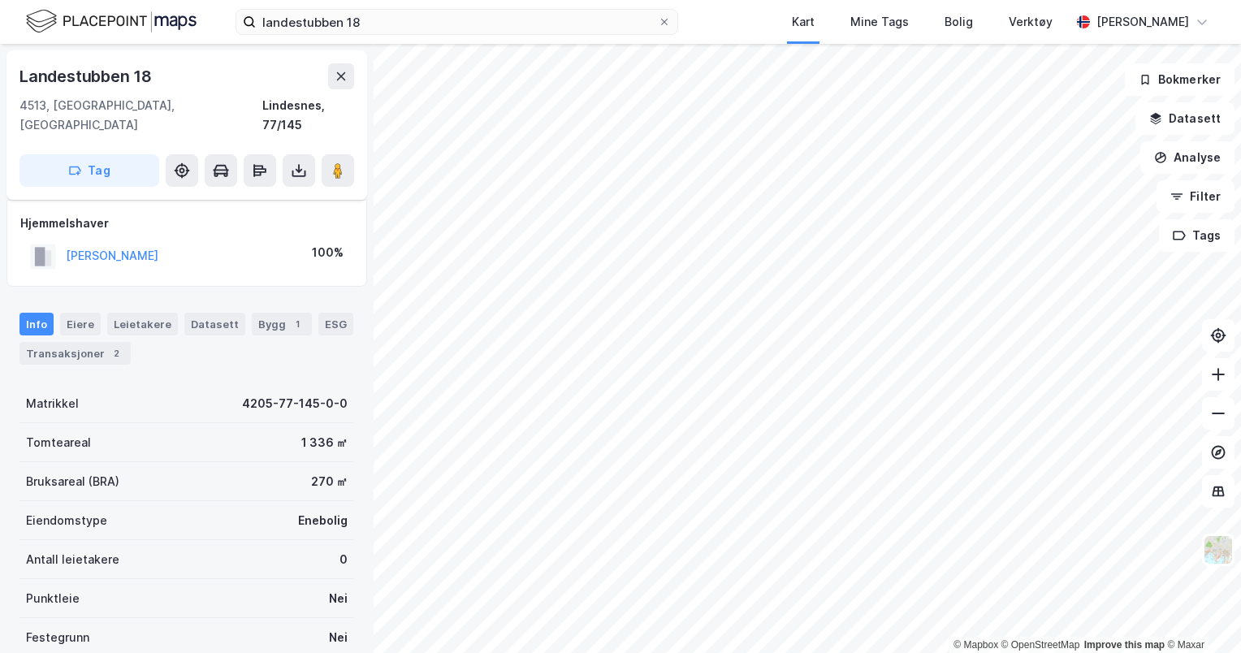
scroll to position [11, 0]
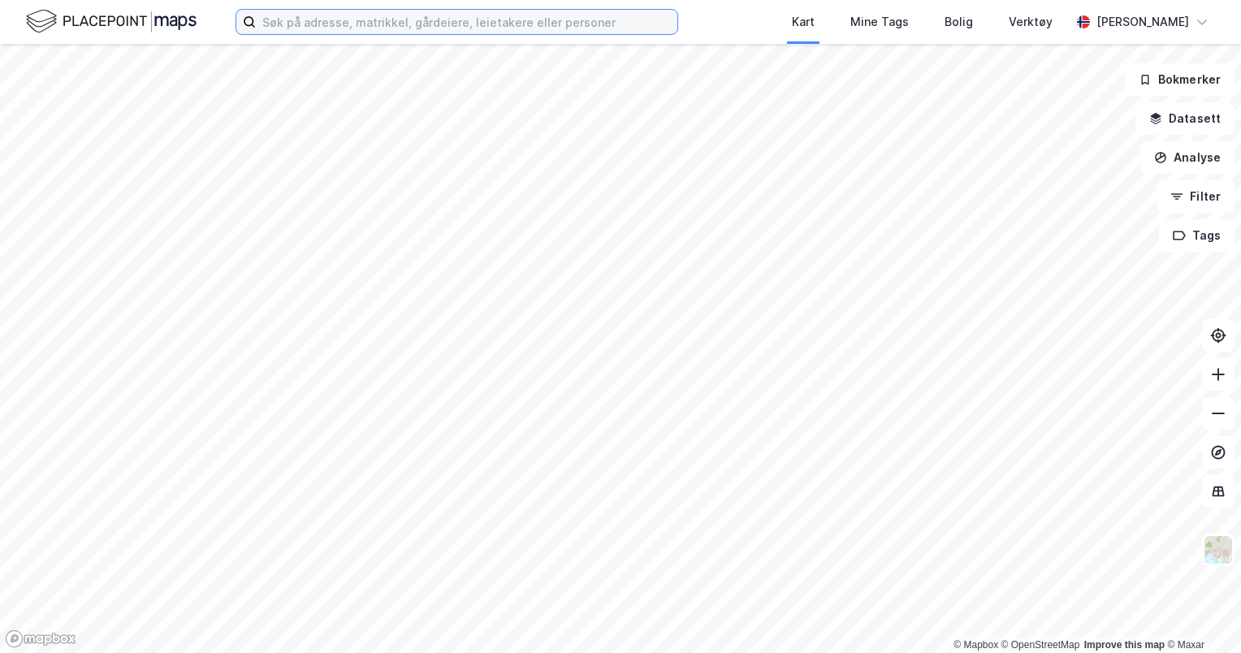
click at [333, 26] on input at bounding box center [466, 22] width 421 height 24
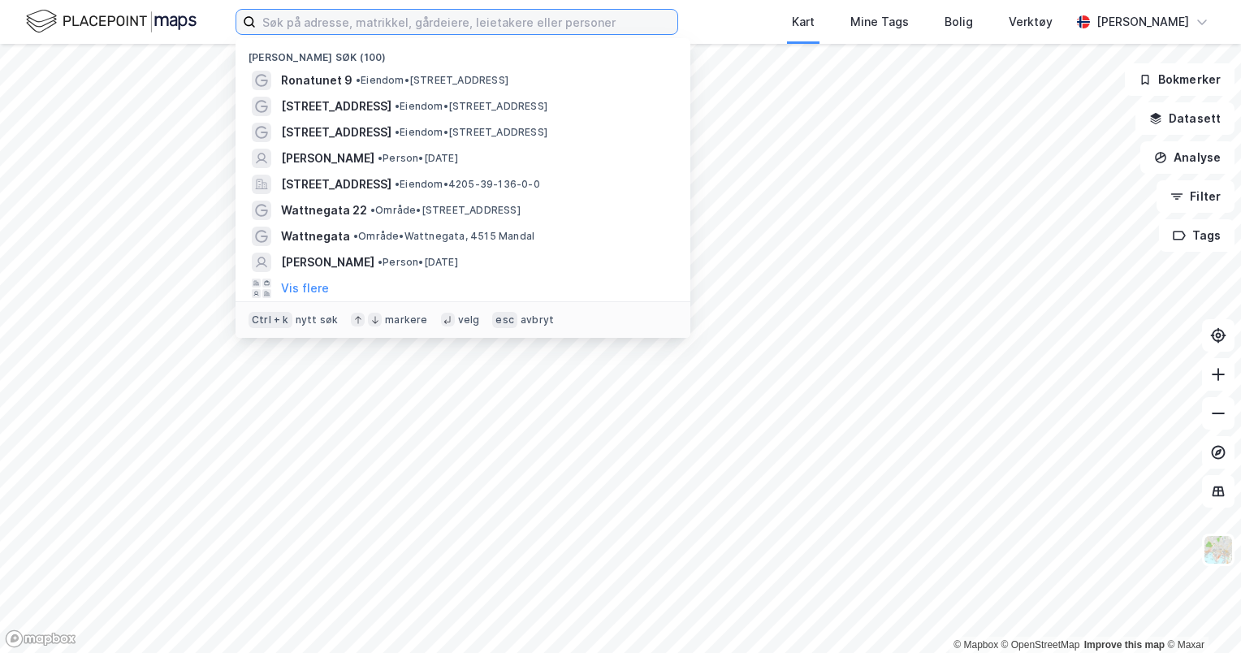
paste input "Gamle Søgnevei 101"
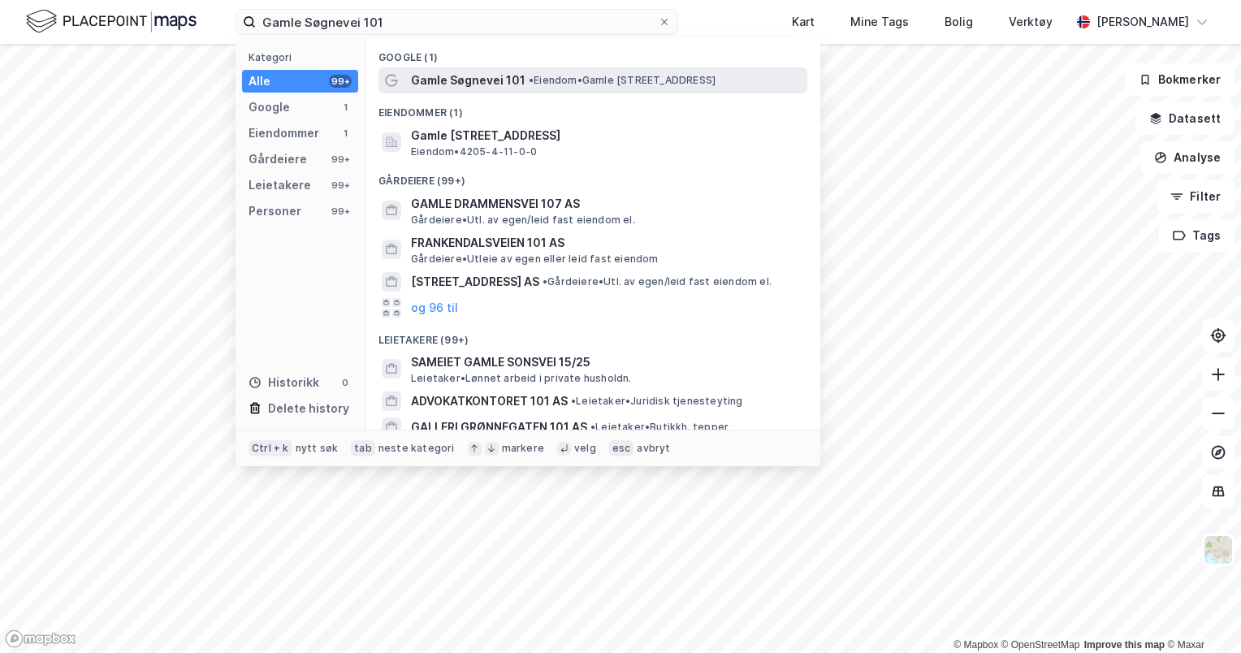
click at [613, 74] on span "• Eiendom • Gamle Søgnevei 101, 4516 Mandal" at bounding box center [622, 80] width 187 height 13
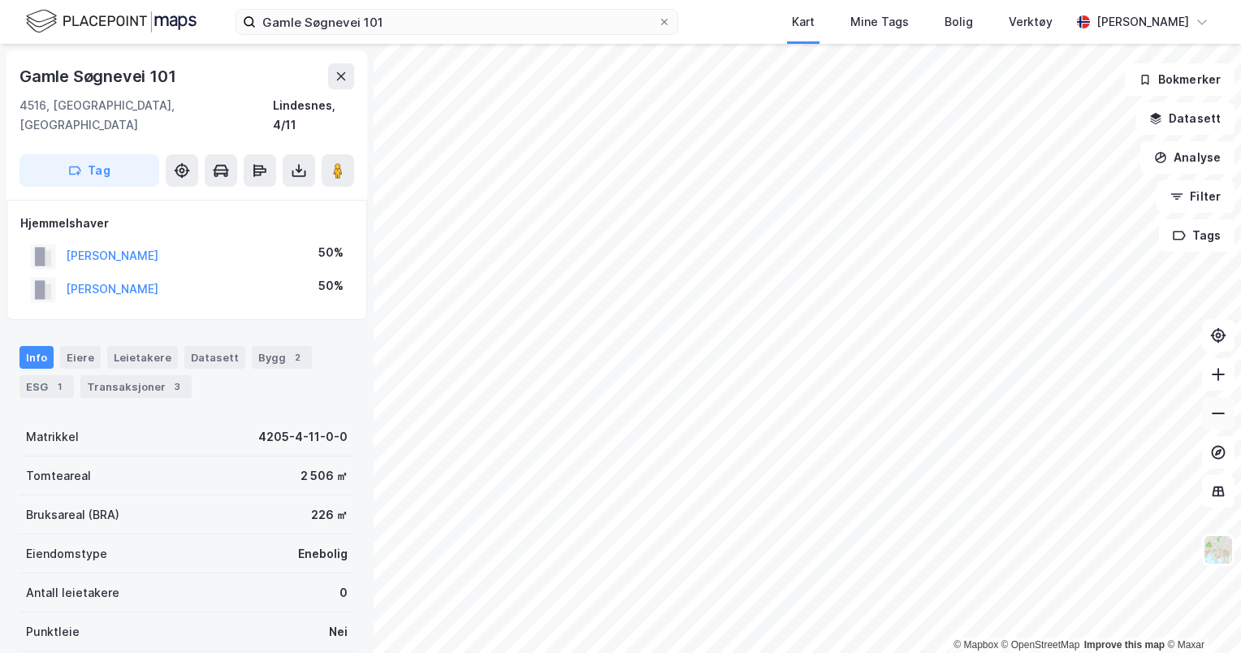
click at [1220, 421] on icon at bounding box center [1218, 413] width 16 height 16
click at [145, 375] on div "Transaksjoner 3" at bounding box center [135, 386] width 111 height 23
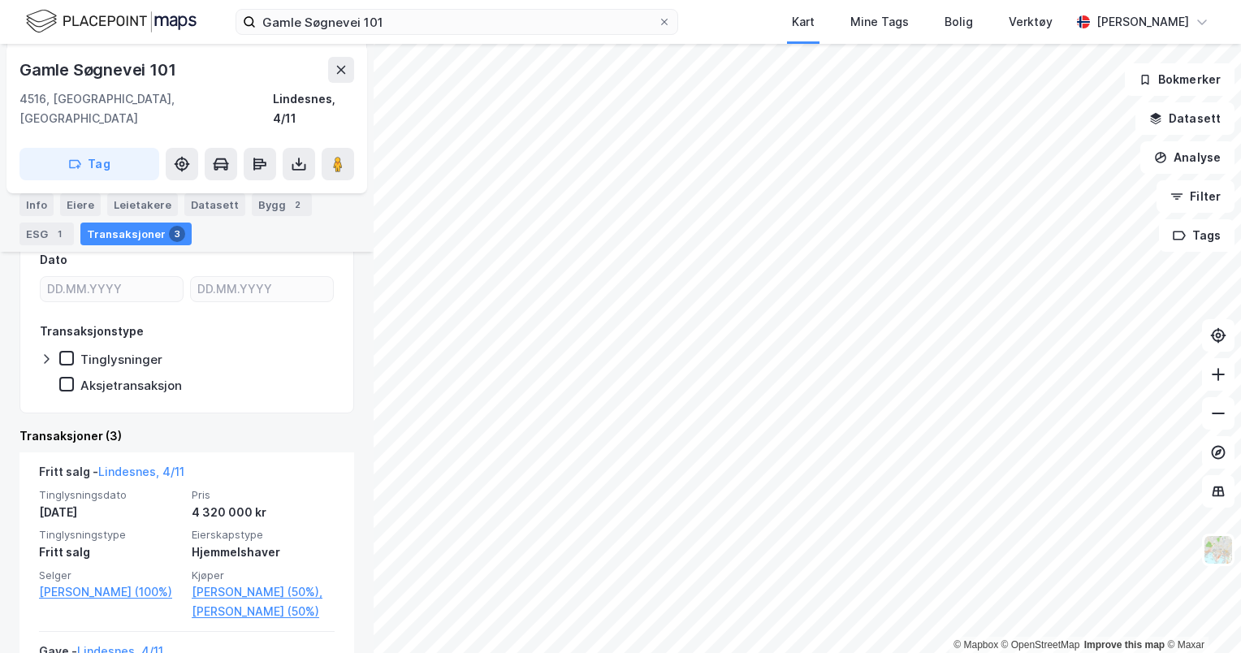
scroll to position [252, 0]
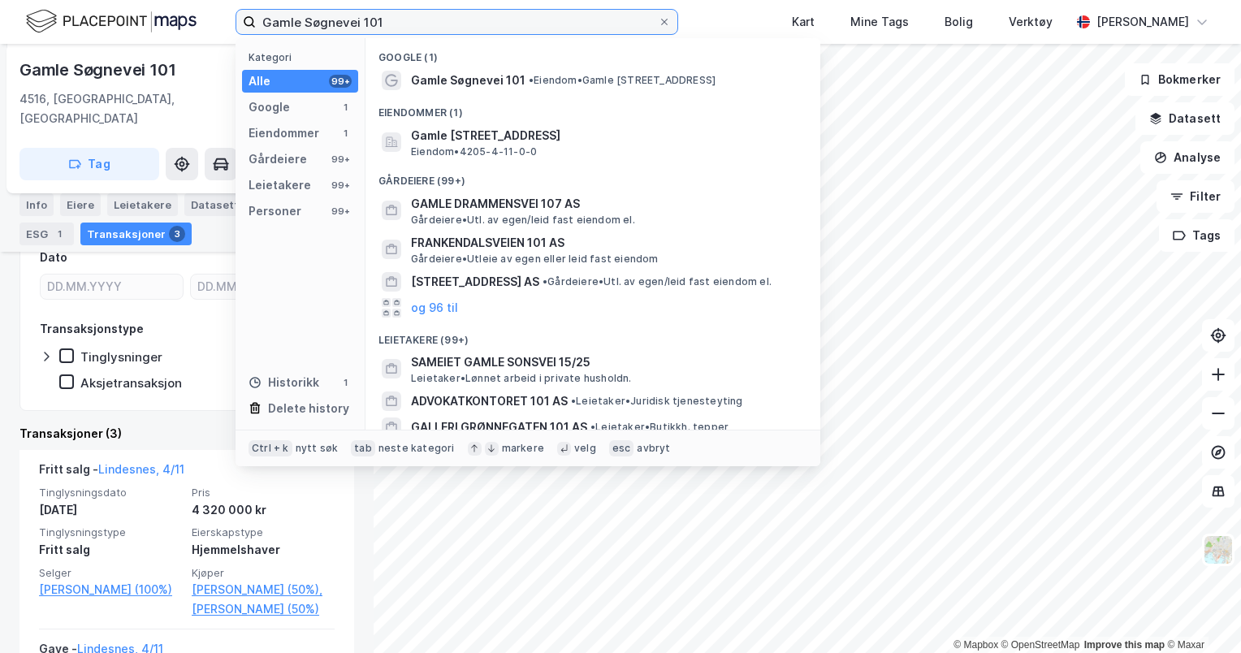
drag, startPoint x: 381, startPoint y: 29, endPoint x: 258, endPoint y: 24, distance: 122.7
click at [258, 24] on input "Gamle Søgnevei 101" at bounding box center [457, 22] width 402 height 24
click at [711, 14] on div "Gamle Søgnevei 101 Kategori Alle 99+ Google 1 Eiendommer 1 Gårdeiere 99+ Leieta…" at bounding box center [620, 22] width 1241 height 44
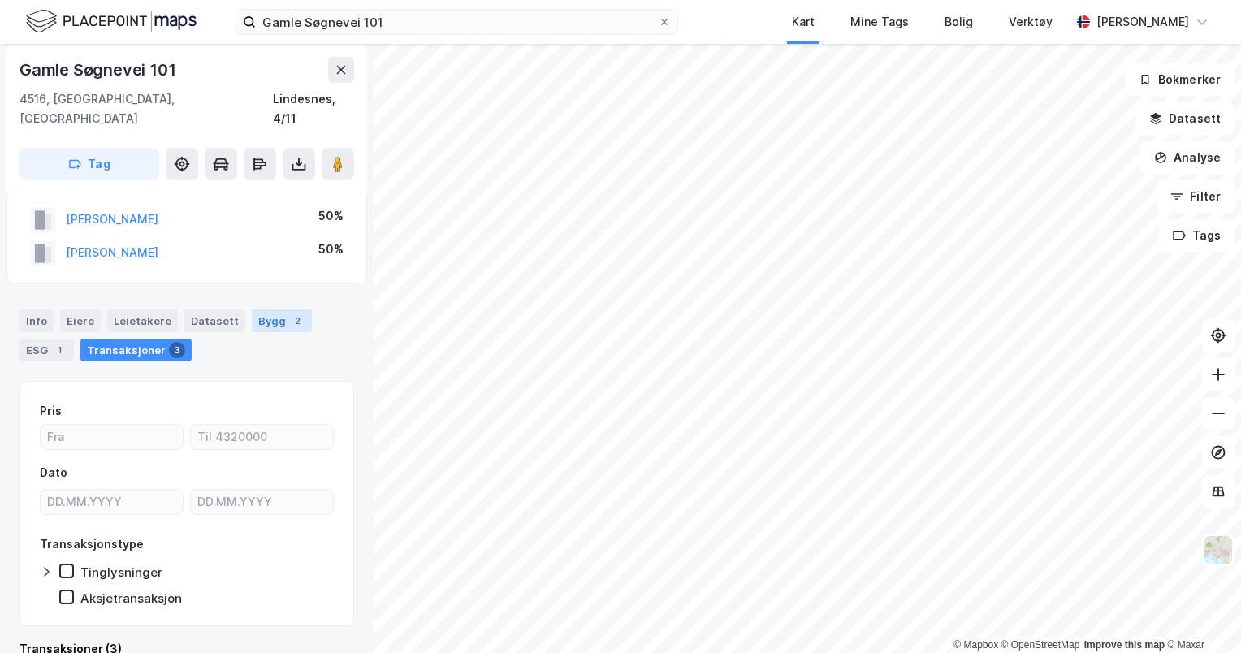
scroll to position [0, 0]
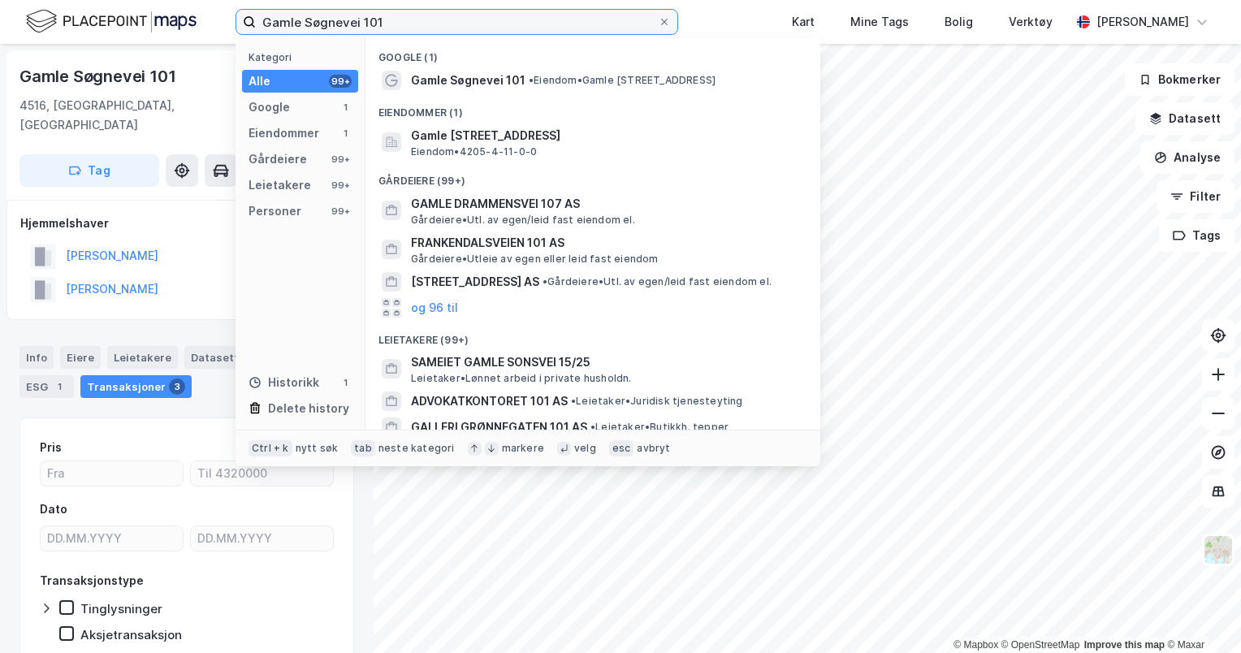
drag, startPoint x: 400, startPoint y: 24, endPoint x: 238, endPoint y: 26, distance: 162.4
click at [238, 26] on label "Gamle Søgnevei 101" at bounding box center [456, 22] width 442 height 26
paste input "[STREET_ADDRESS]"
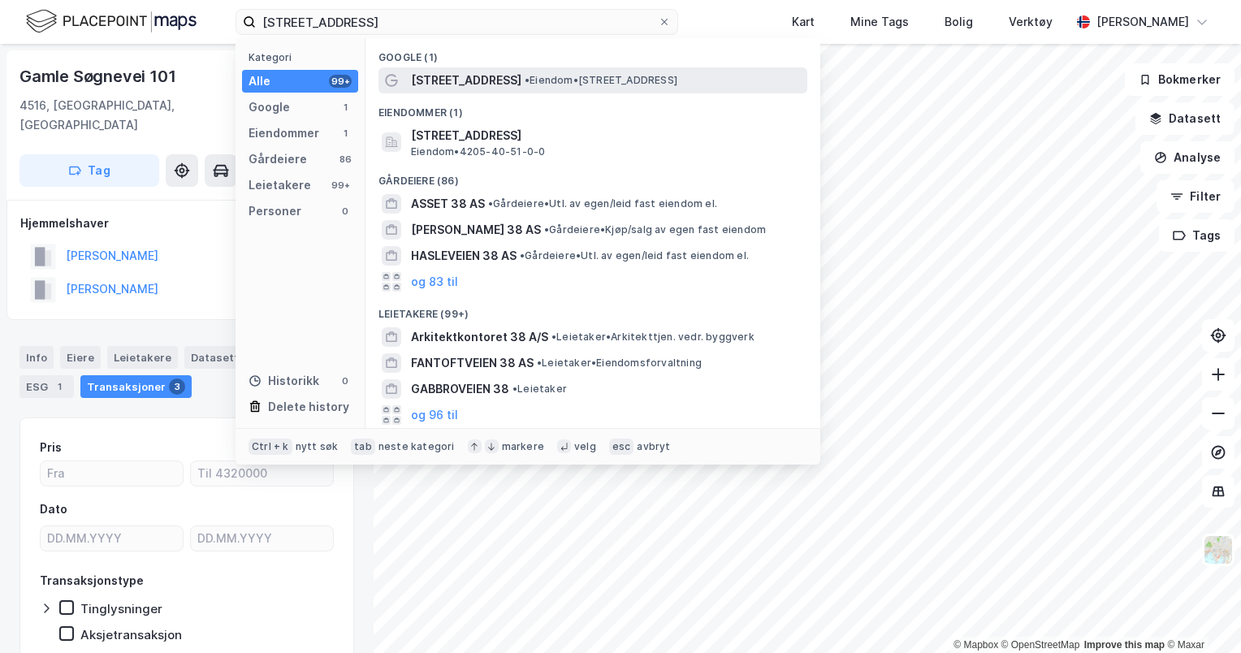
click at [521, 73] on span "[STREET_ADDRESS]" at bounding box center [466, 80] width 110 height 19
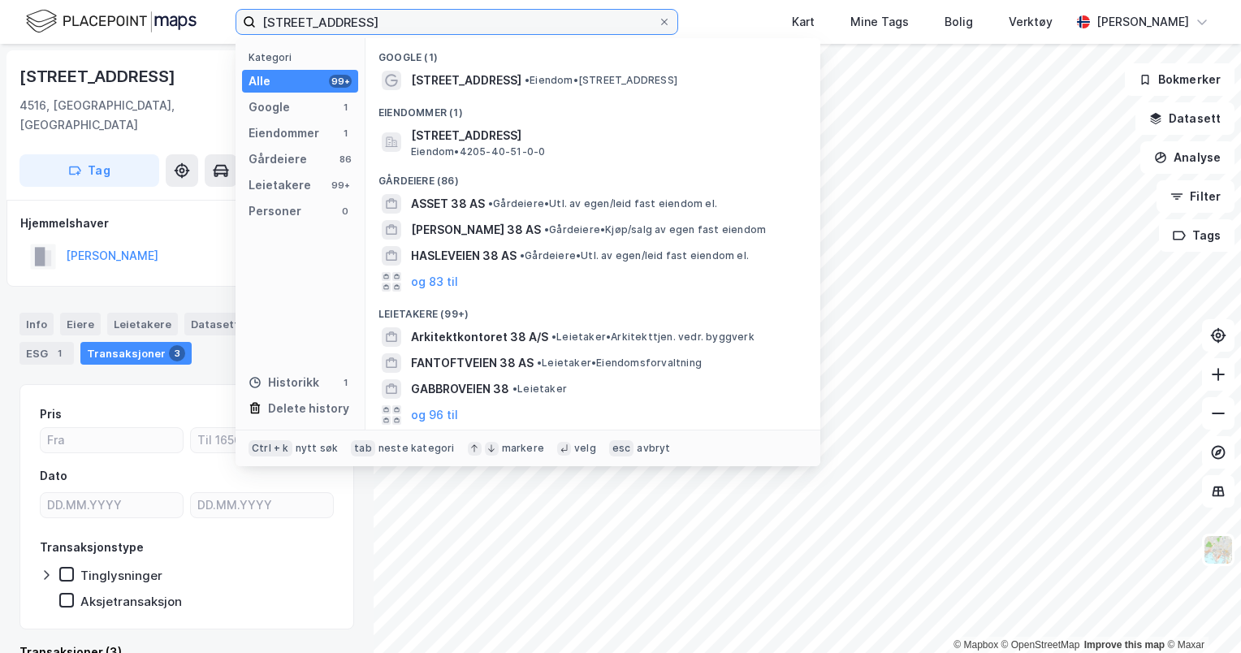
drag, startPoint x: 419, startPoint y: 25, endPoint x: 259, endPoint y: 35, distance: 160.2
click at [259, 35] on div "Kristiansandsveien 38 Kategori Alle 99+ Google 1 Eiendommer 1 Gårdeiere 86 Leie…" at bounding box center [620, 22] width 1241 height 44
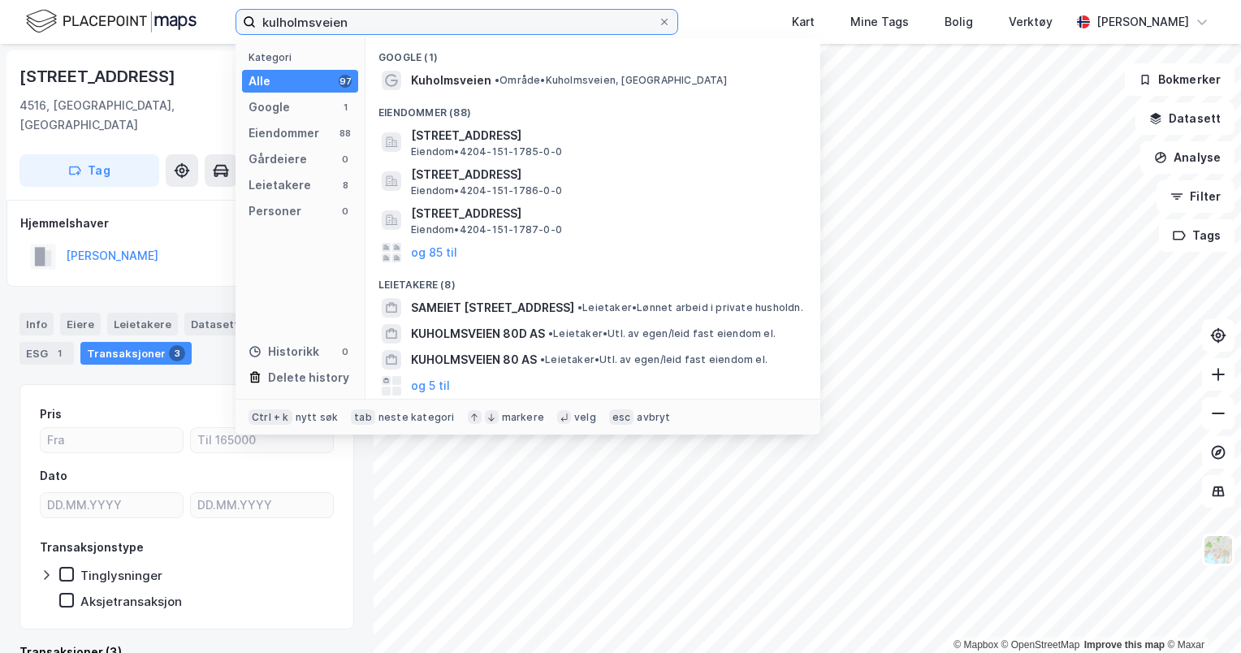
click at [279, 25] on input "kulholmsveien" at bounding box center [457, 22] width 402 height 24
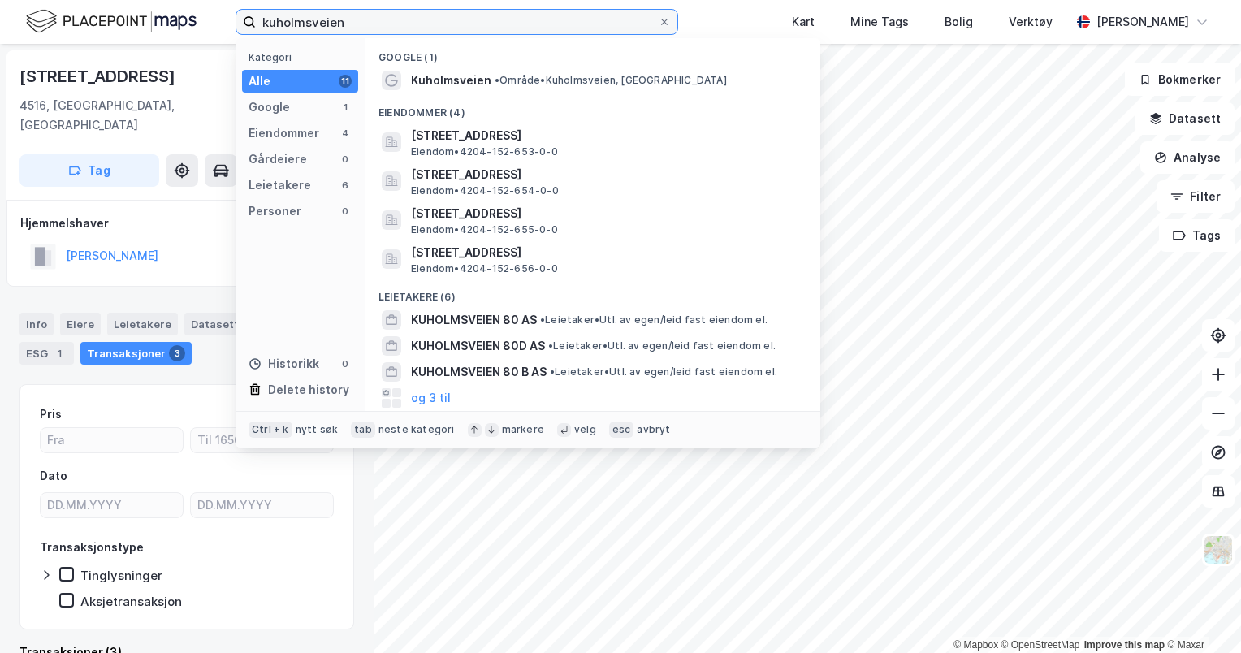
click at [380, 21] on input "kuholmsveien" at bounding box center [457, 22] width 402 height 24
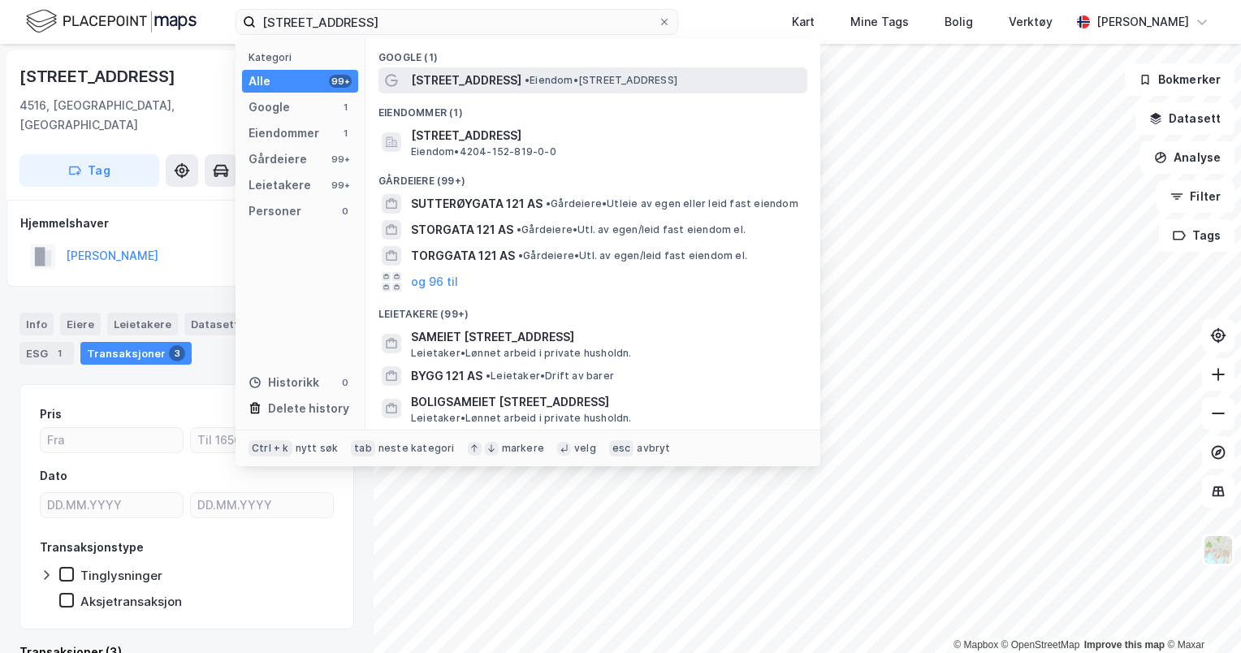
click at [563, 80] on span "• Eiendom • Kuholmsveien 121, 4632 Kristiansand" at bounding box center [600, 80] width 153 height 13
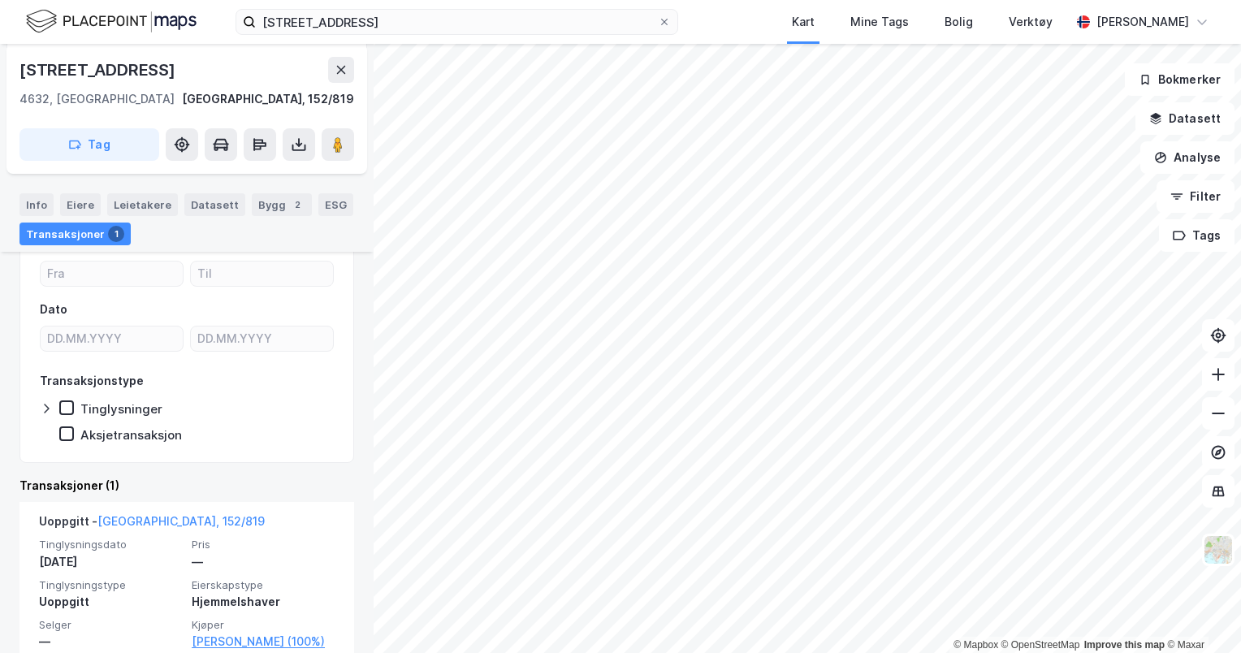
scroll to position [174, 0]
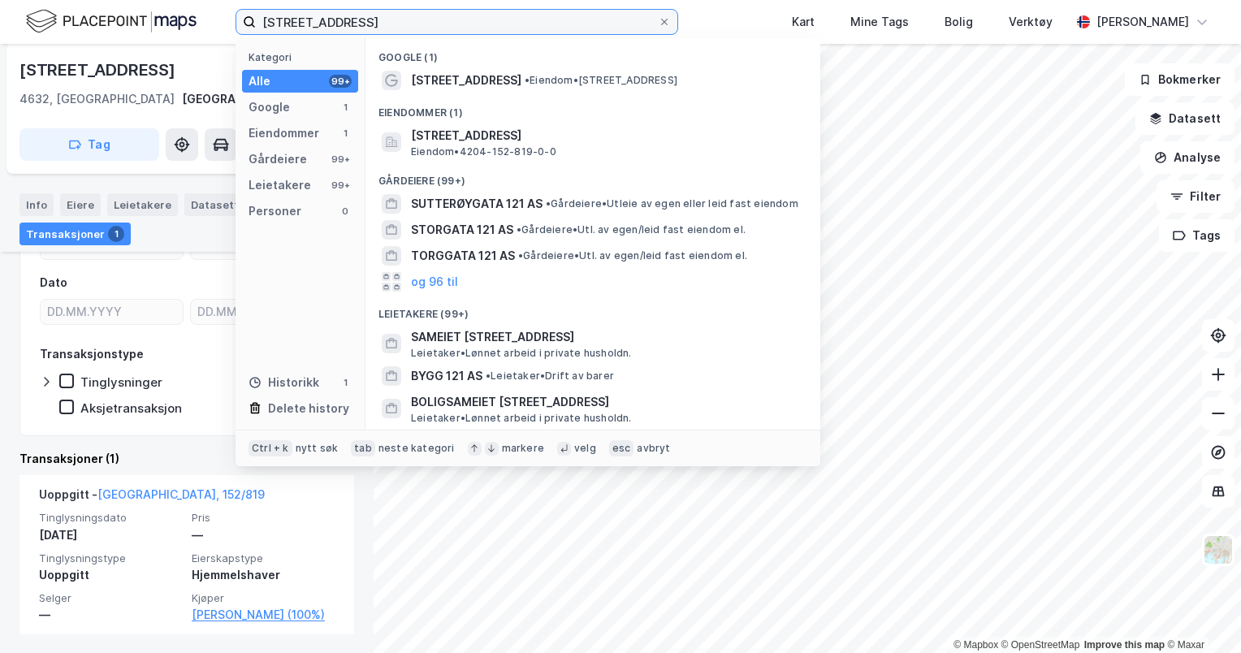
drag, startPoint x: 384, startPoint y: 28, endPoint x: 250, endPoint y: 31, distance: 134.0
click at [250, 31] on label "kuholmsveien 121" at bounding box center [456, 22] width 442 height 26
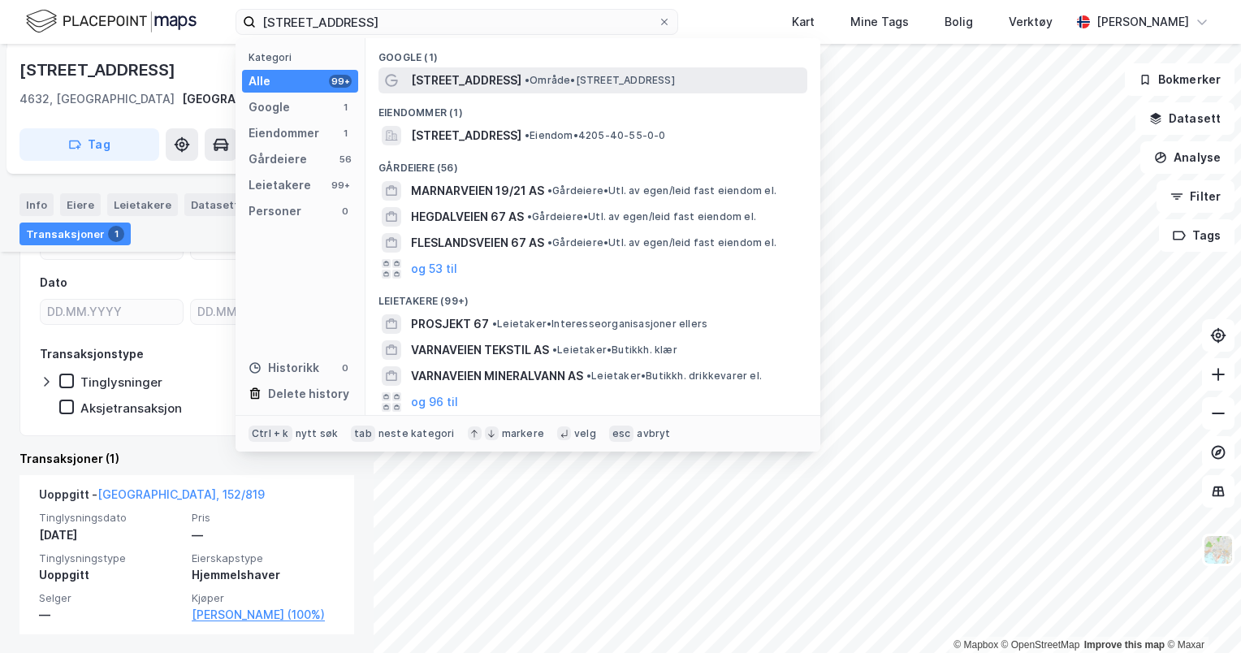
click at [506, 71] on div "Marnarveien 67 • Område • Marnarveien 67, 4516 Mandal" at bounding box center [607, 80] width 393 height 19
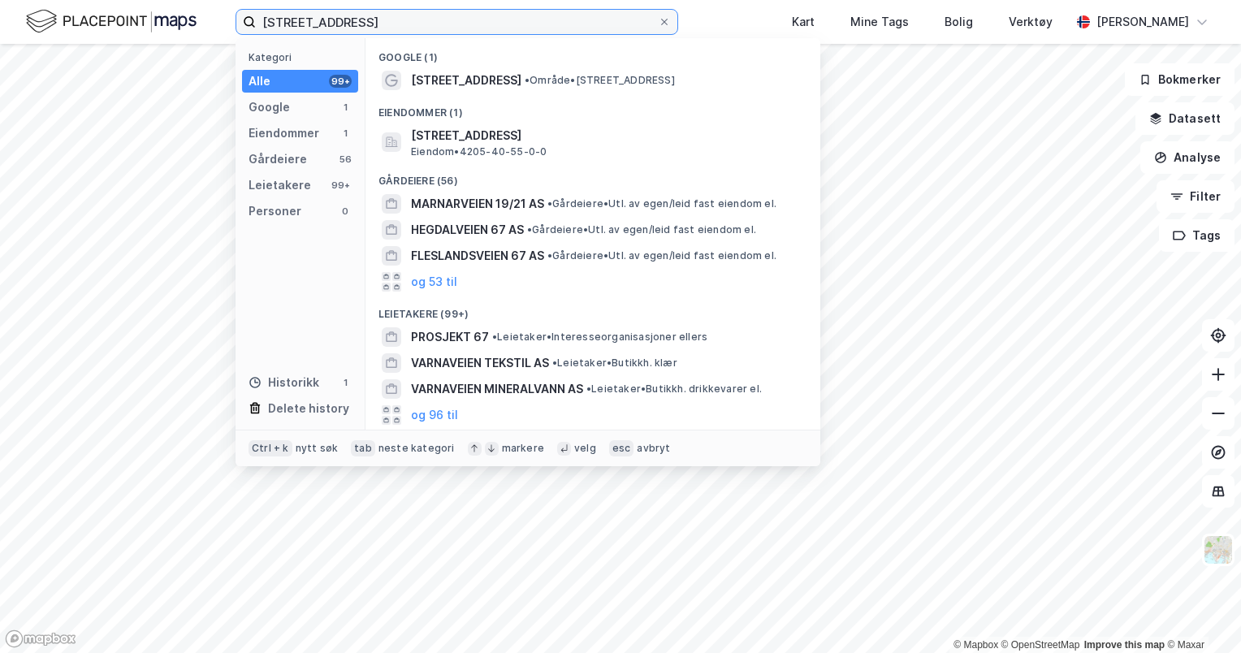
click at [388, 32] on input "[STREET_ADDRESS]" at bounding box center [457, 22] width 402 height 24
click at [270, 77] on div "Alle 99+" at bounding box center [300, 81] width 116 height 23
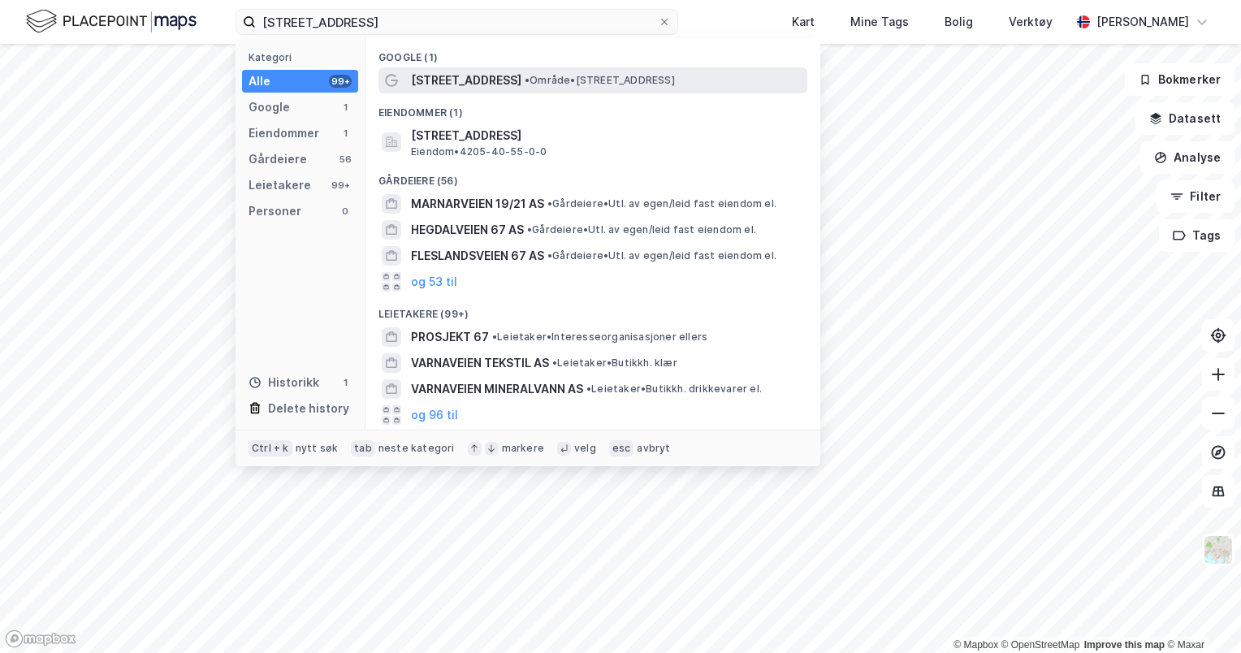
click at [470, 82] on span "[STREET_ADDRESS]" at bounding box center [466, 80] width 110 height 19
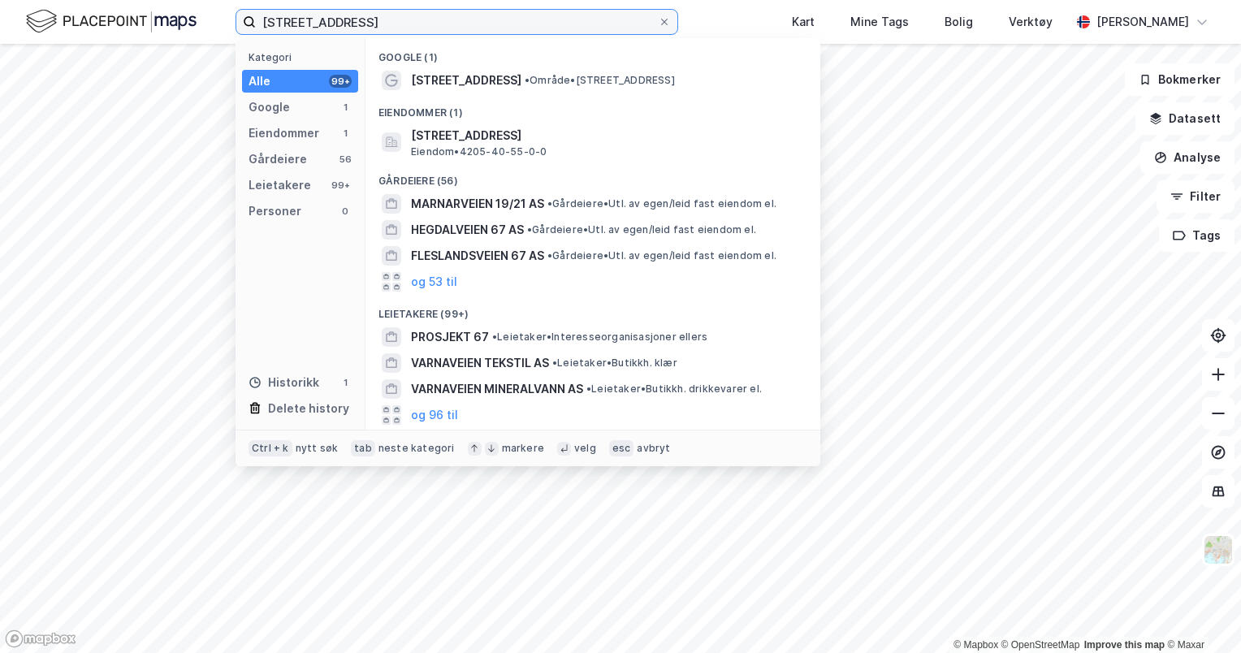
click at [449, 23] on input "[STREET_ADDRESS]" at bounding box center [457, 22] width 402 height 24
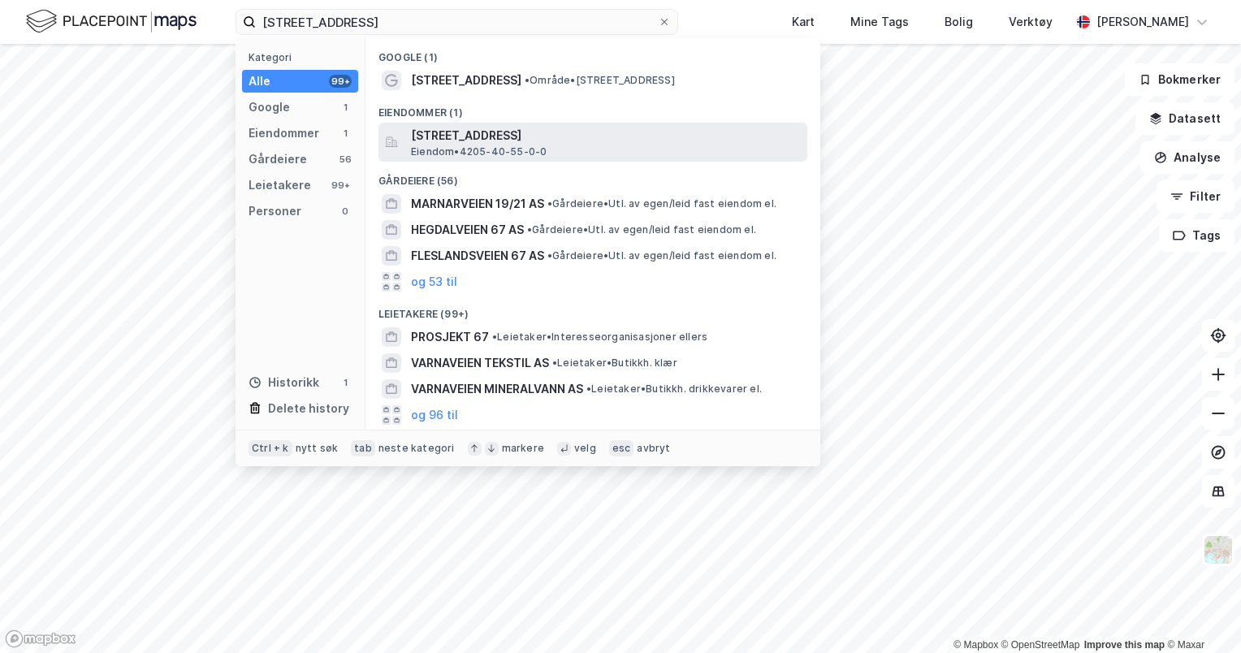
click at [507, 135] on span "[STREET_ADDRESS]" at bounding box center [606, 135] width 390 height 19
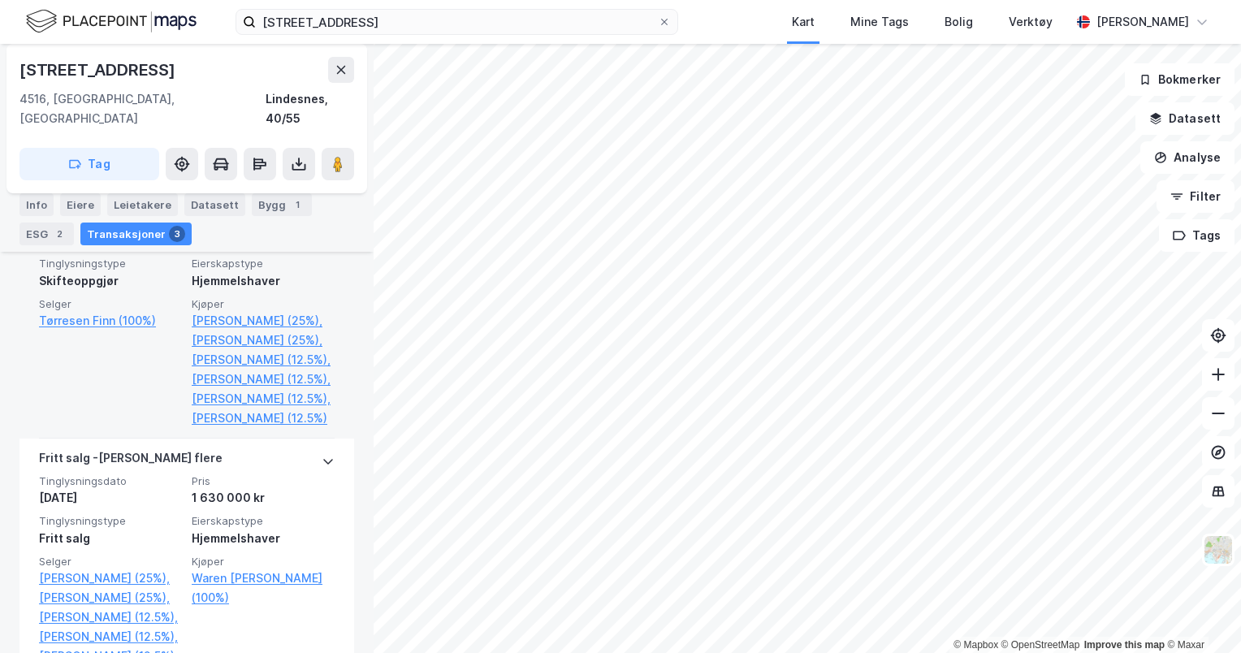
scroll to position [539, 0]
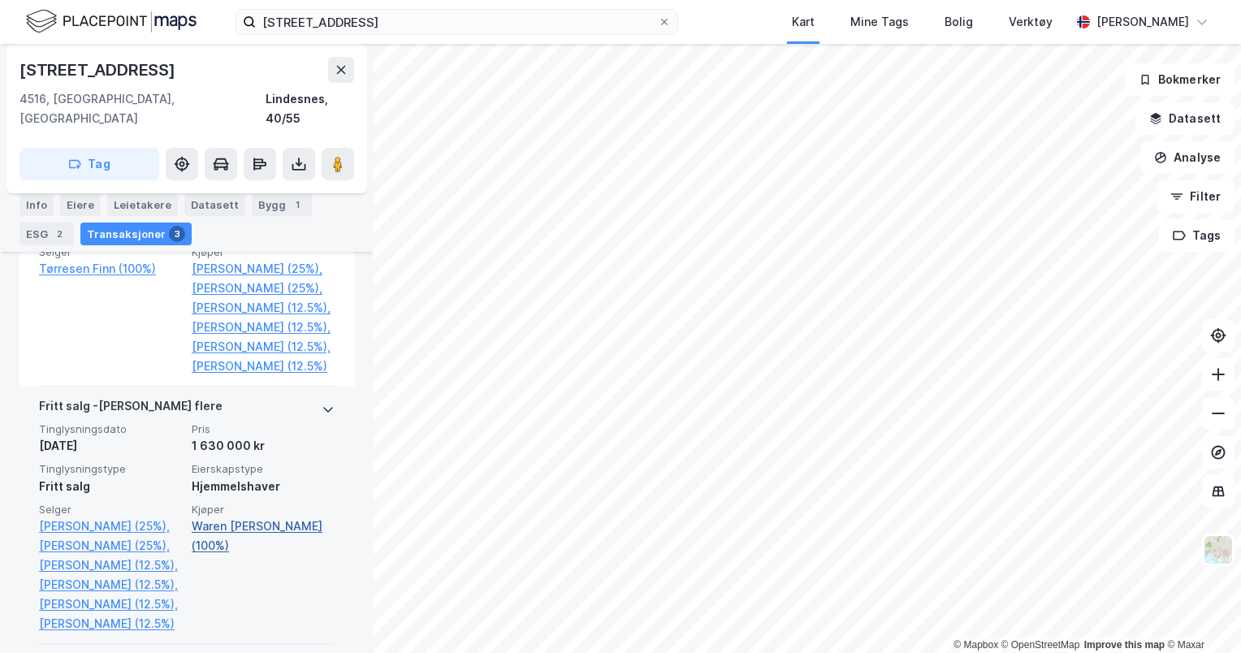
click at [285, 555] on link "Waren Kenneth Briseid (100%)" at bounding box center [263, 535] width 143 height 39
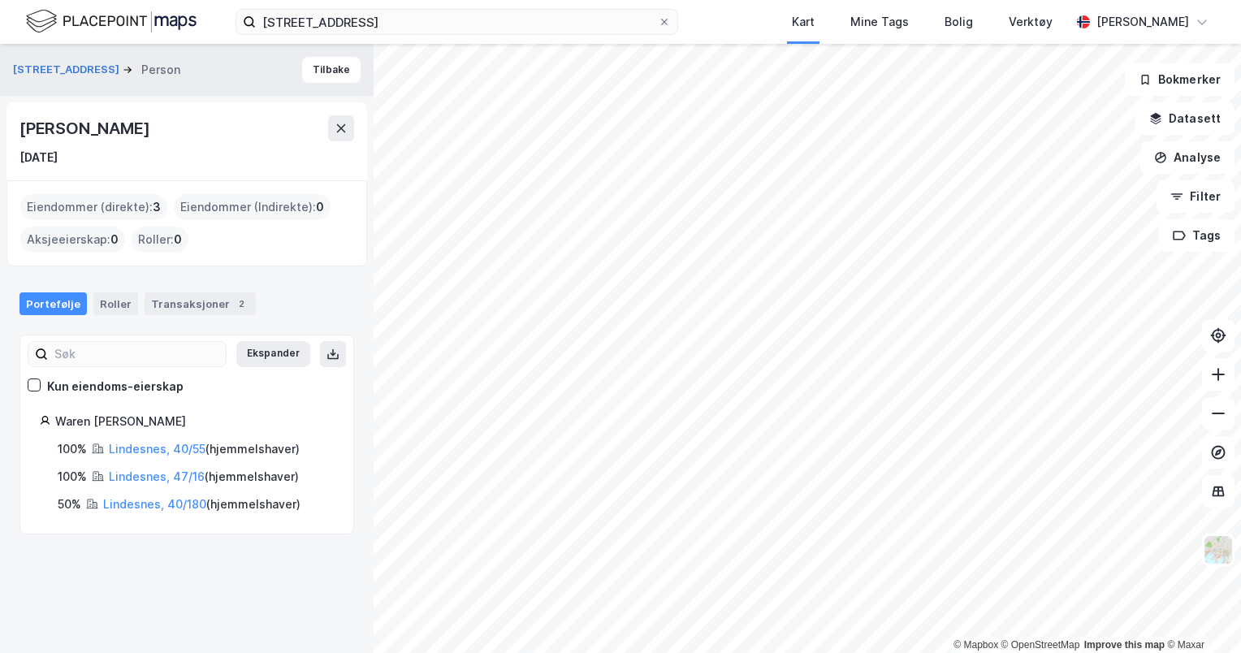
drag, startPoint x: 189, startPoint y: 127, endPoint x: 32, endPoint y: 128, distance: 156.7
click at [32, 128] on div "Kenneth Briseid Waren" at bounding box center [85, 128] width 133 height 26
click at [1213, 405] on icon at bounding box center [1218, 413] width 16 height 16
click at [1215, 380] on icon at bounding box center [1218, 374] width 16 height 16
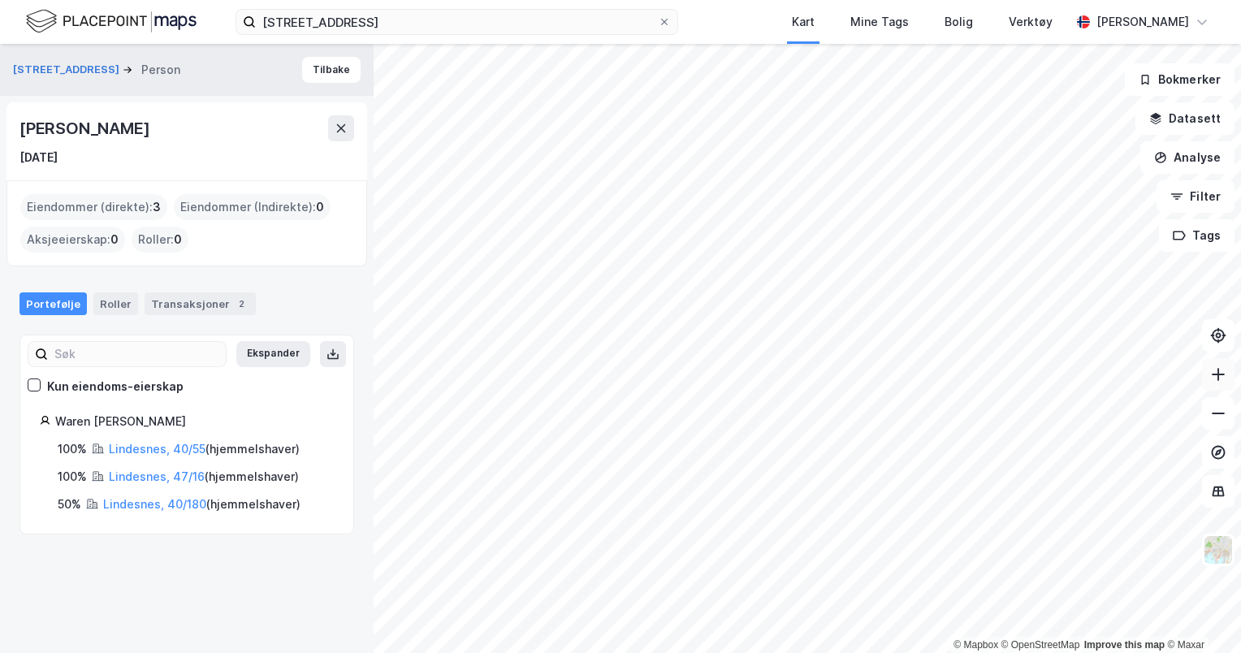
click at [1215, 380] on icon at bounding box center [1218, 374] width 16 height 16
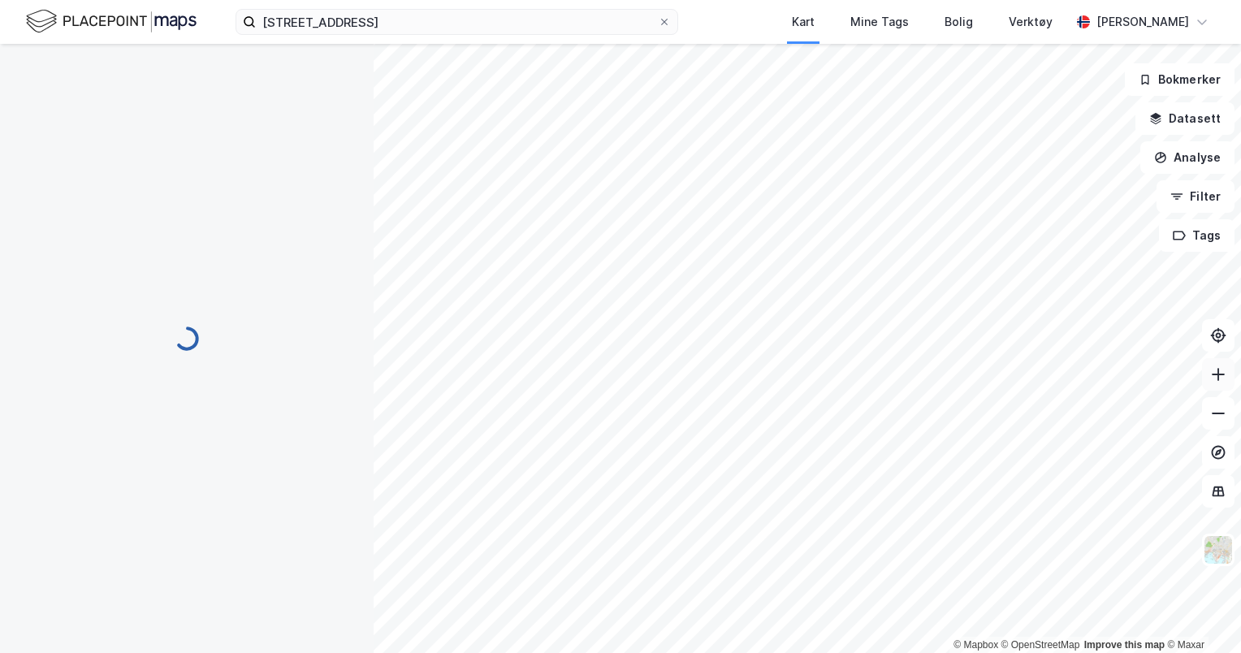
scroll to position [136, 0]
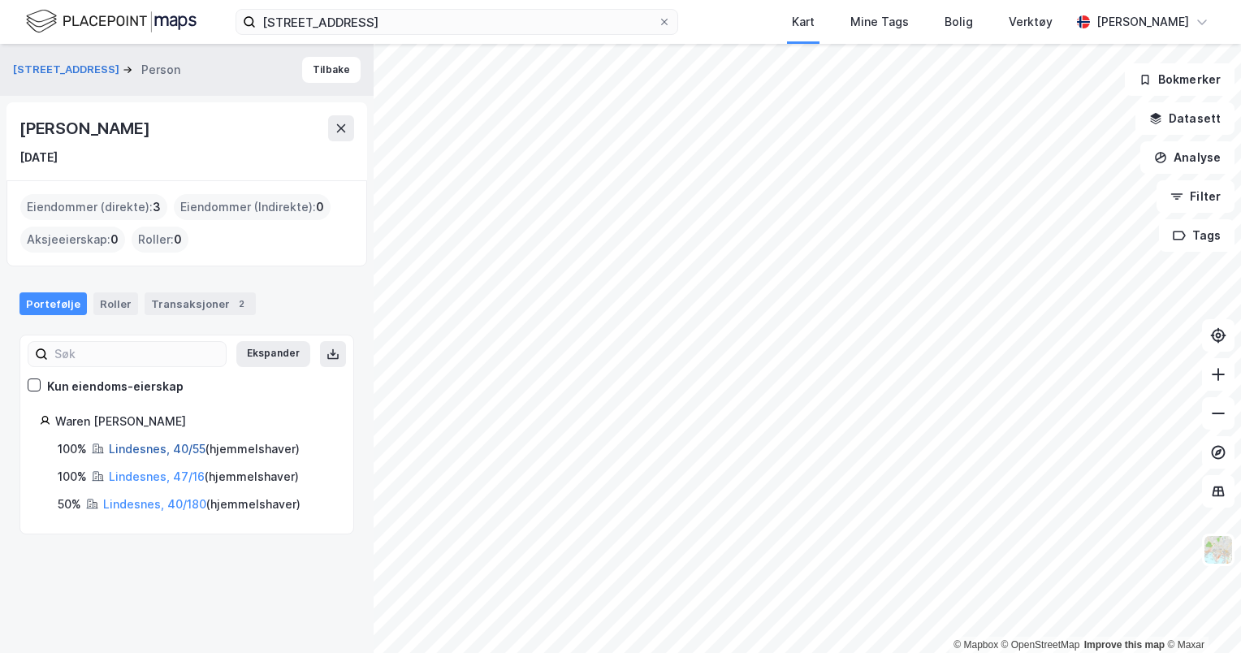
click at [159, 447] on link "Lindesnes, 40/55" at bounding box center [157, 449] width 97 height 14
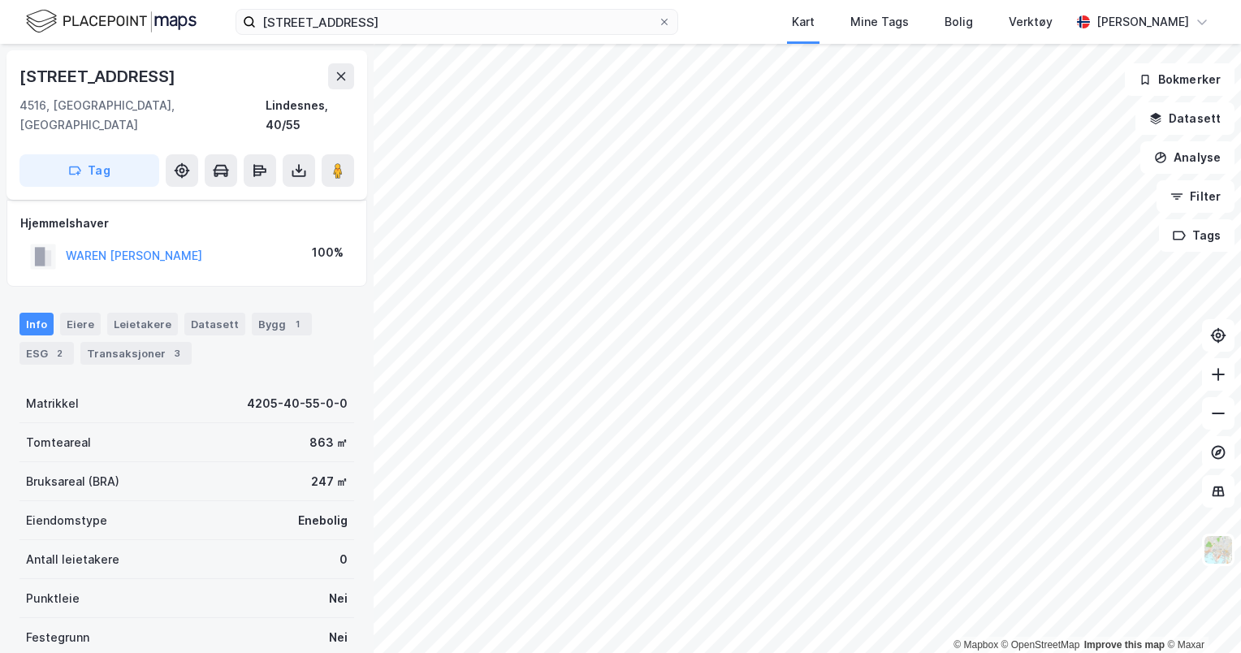
scroll to position [136, 0]
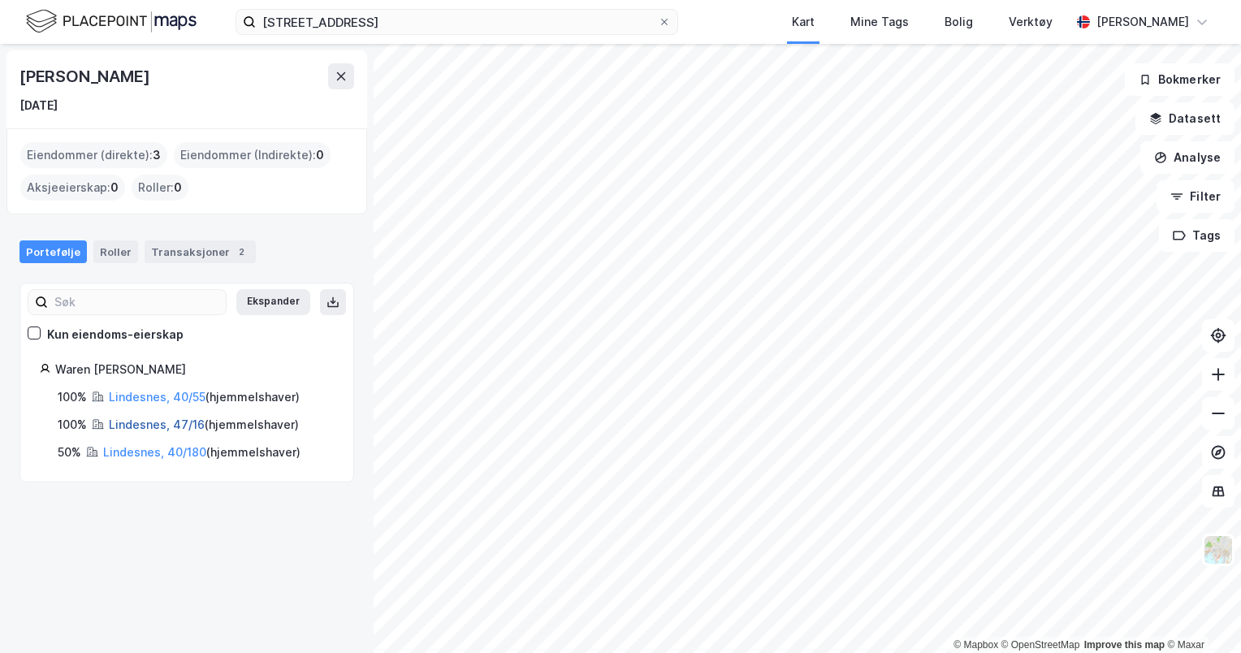
click at [155, 421] on link "Lindesnes, 47/16" at bounding box center [157, 424] width 96 height 14
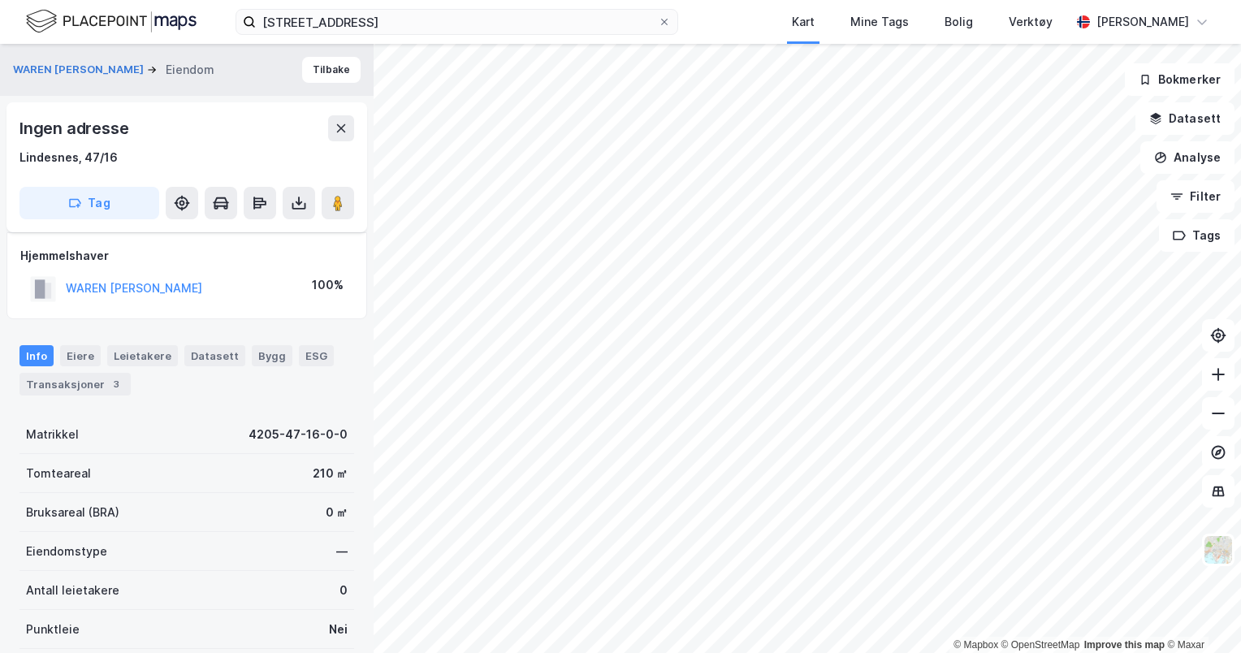
scroll to position [136, 0]
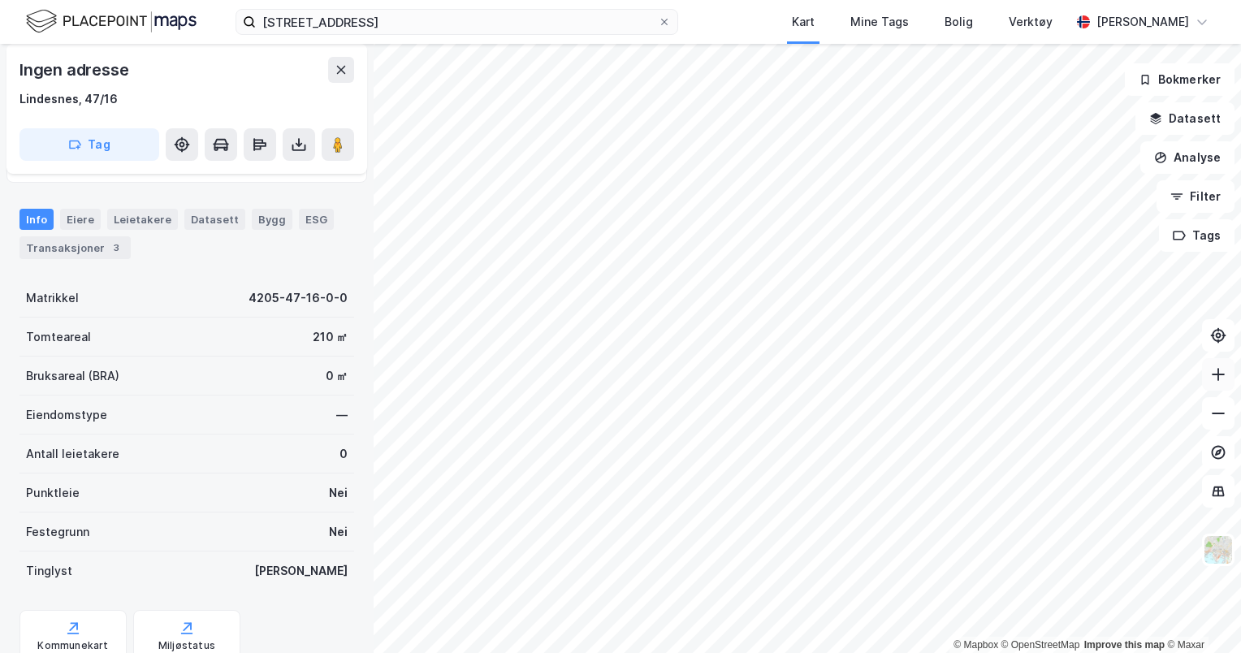
click at [1215, 378] on icon at bounding box center [1218, 374] width 16 height 16
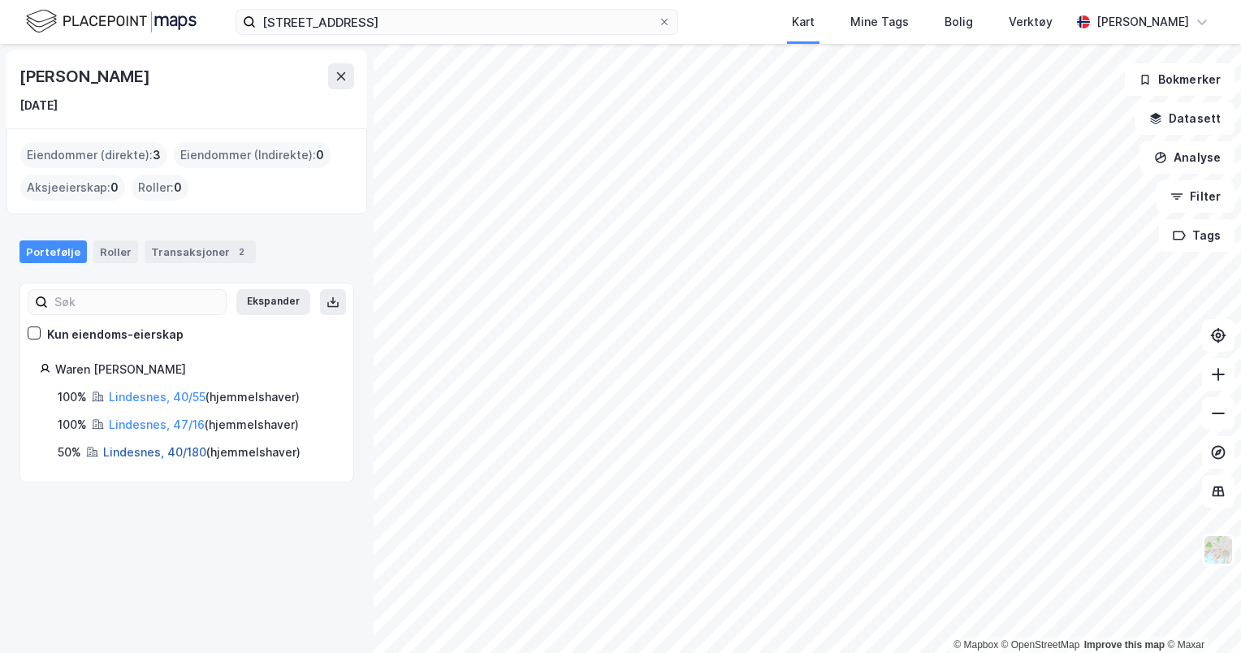
click at [149, 448] on link "Lindesnes, 40/180" at bounding box center [154, 452] width 103 height 14
drag, startPoint x: 199, startPoint y: 78, endPoint x: 17, endPoint y: 85, distance: 182.0
click at [17, 85] on div "Kenneth Briseid Waren 15. feb. 1998" at bounding box center [186, 89] width 360 height 78
copy div "Kenneth Briseid Waren"
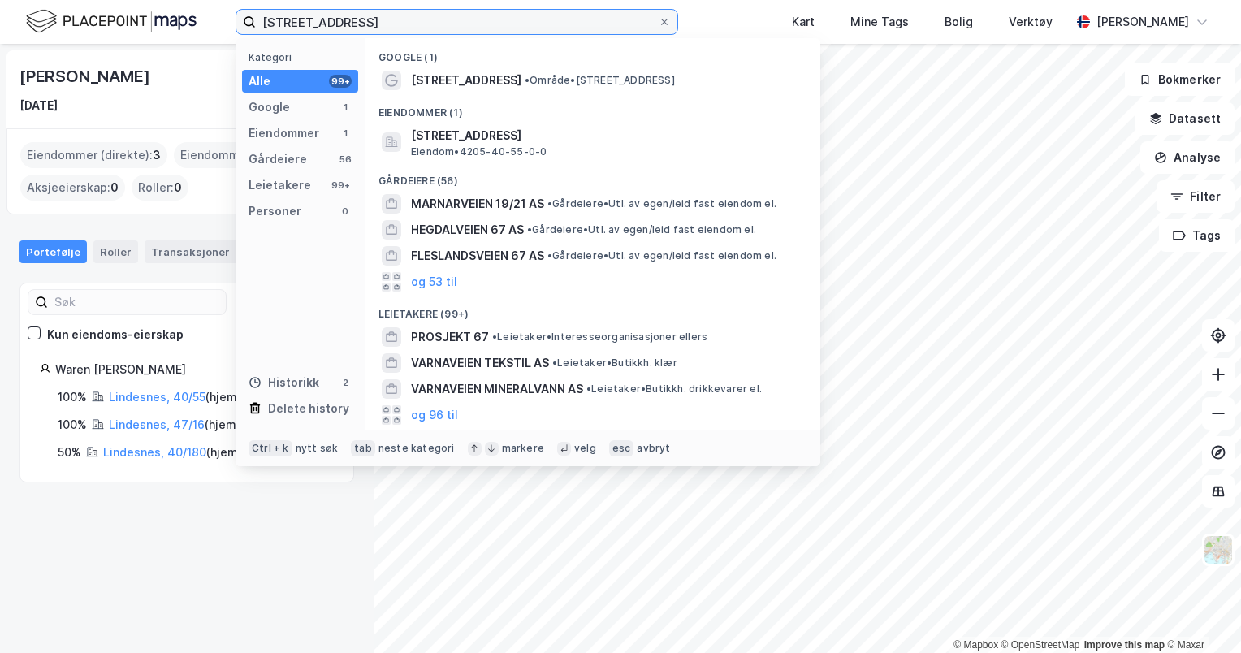
drag, startPoint x: 365, startPoint y: 29, endPoint x: 252, endPoint y: 32, distance: 112.9
click at [252, 32] on label "[STREET_ADDRESS]" at bounding box center [456, 22] width 442 height 26
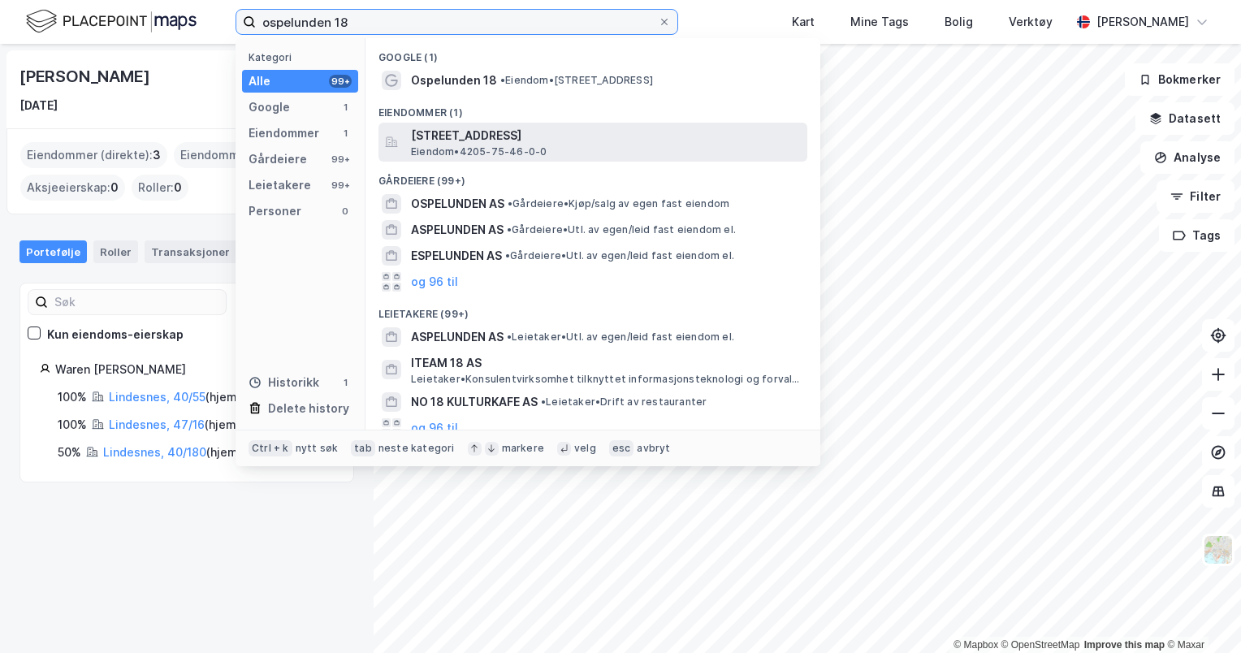
type input "ospelunden 18"
click at [490, 132] on span "[STREET_ADDRESS]" at bounding box center [606, 135] width 390 height 19
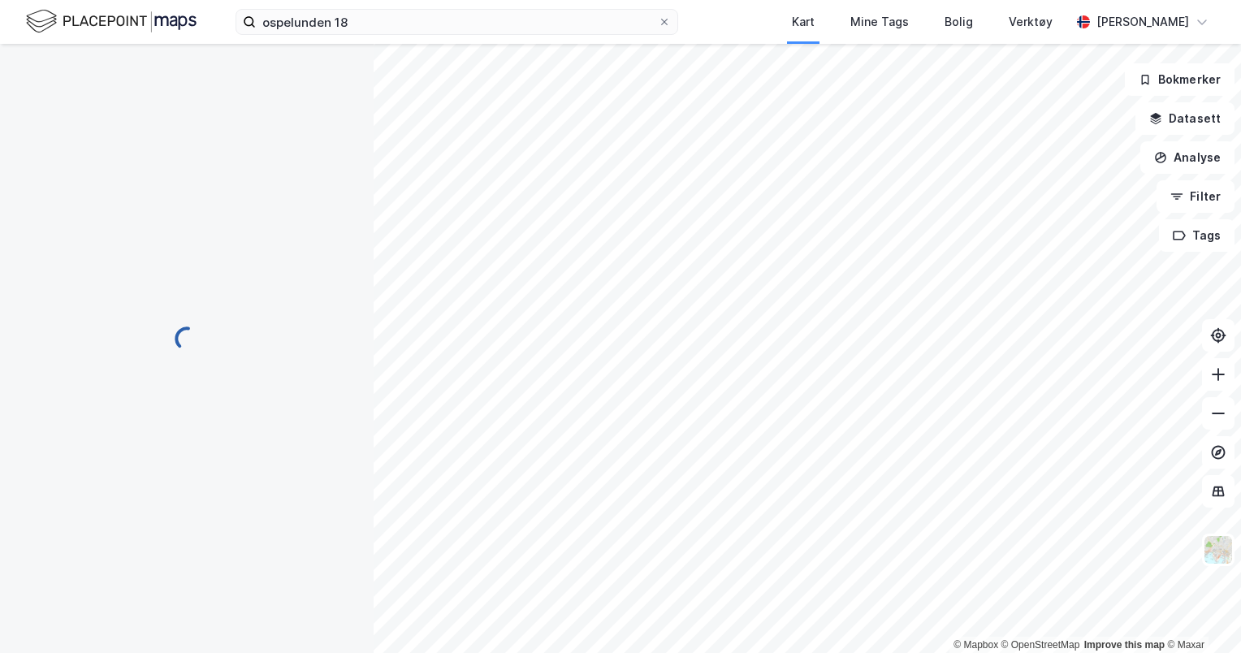
scroll to position [3, 0]
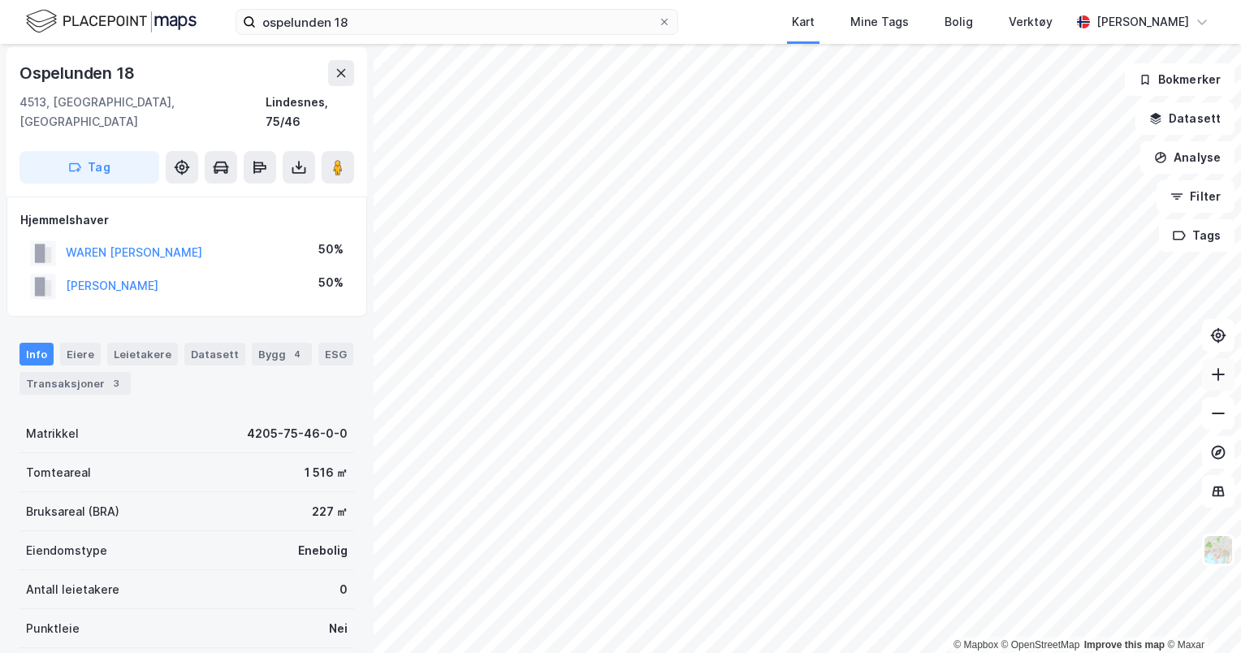
click at [1213, 380] on icon at bounding box center [1218, 374] width 16 height 16
click at [1218, 420] on icon at bounding box center [1218, 413] width 16 height 16
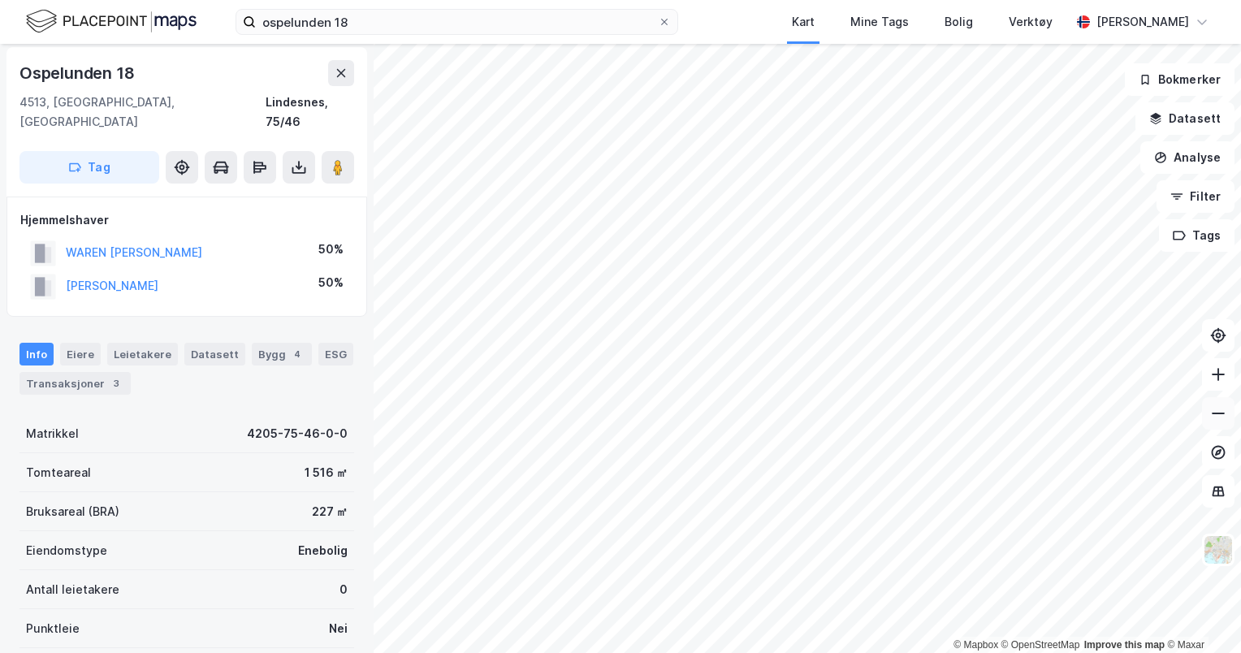
click at [1218, 420] on icon at bounding box center [1218, 413] width 16 height 16
